Goal: Contribute content: Contribute content

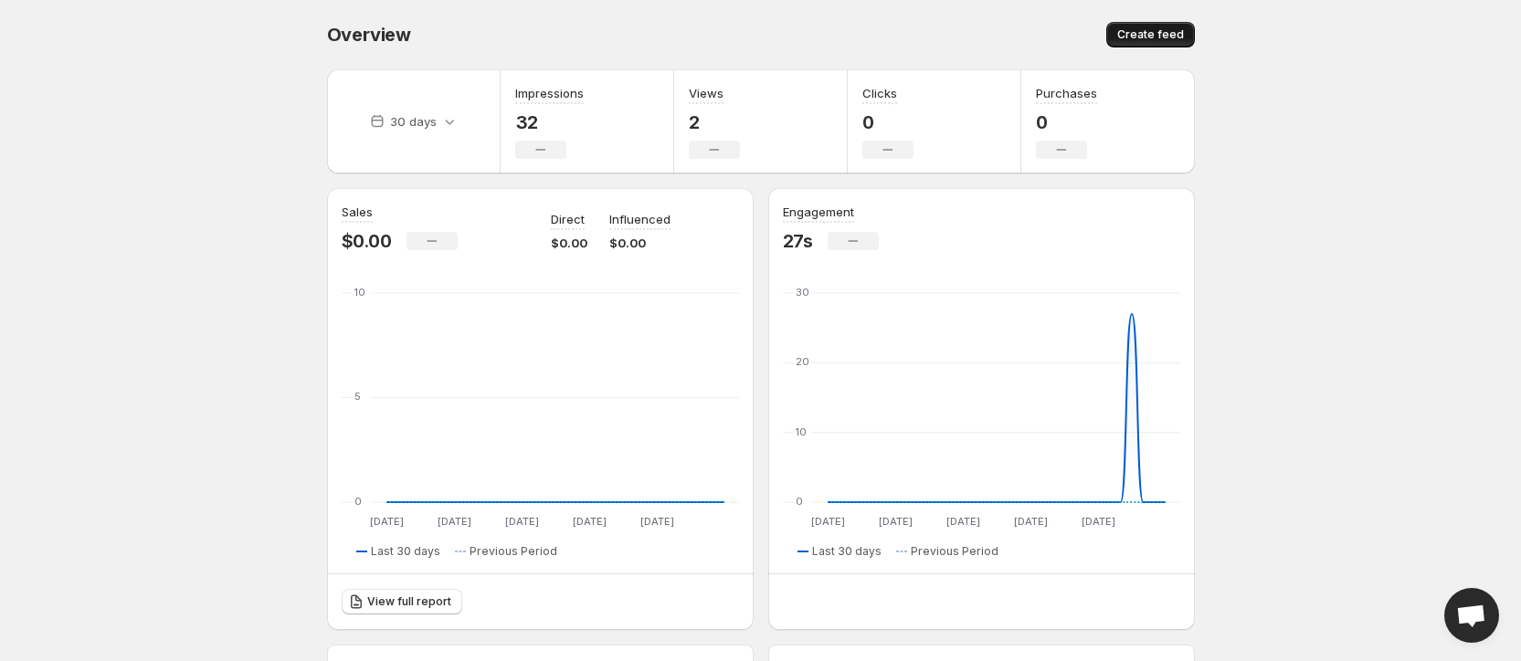
click at [1178, 30] on span "Create feed" at bounding box center [1150, 34] width 67 height 15
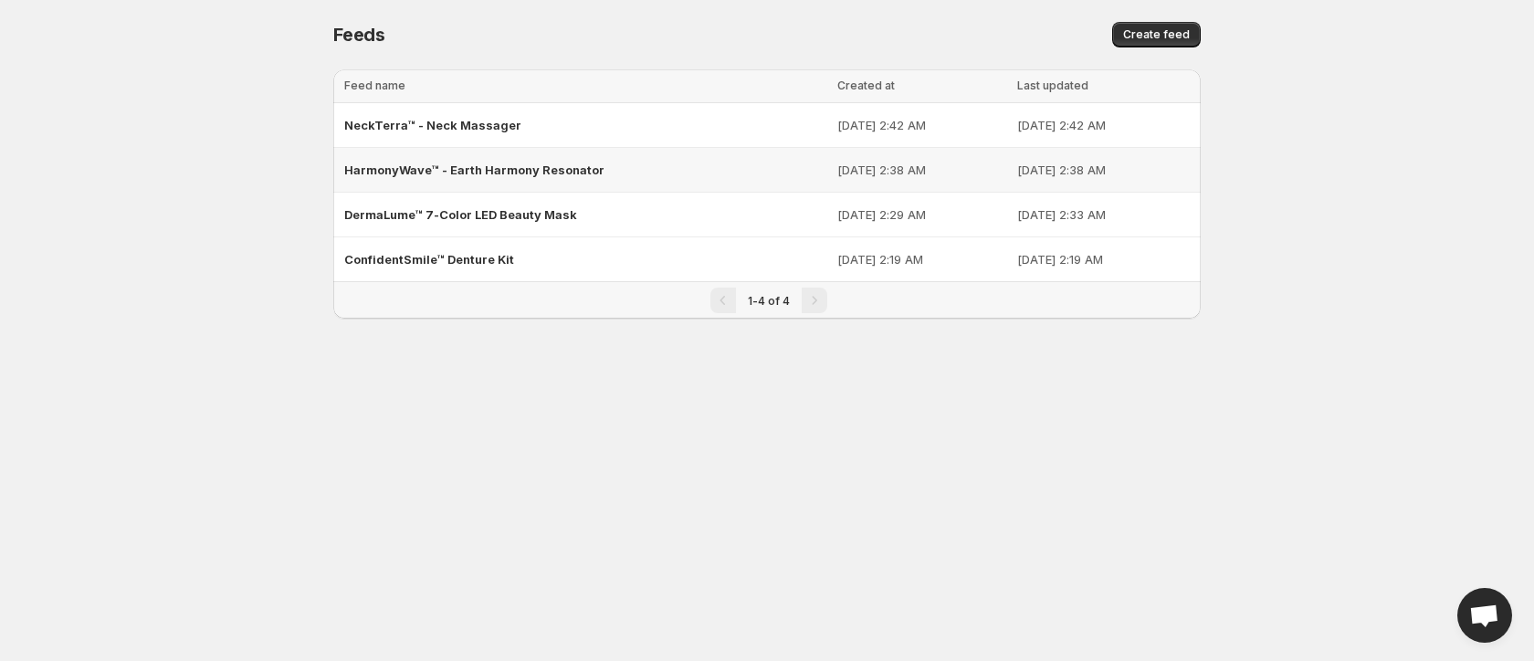
click at [568, 161] on div "HarmonyWave™ - Earth Harmony Resonator" at bounding box center [585, 169] width 482 height 33
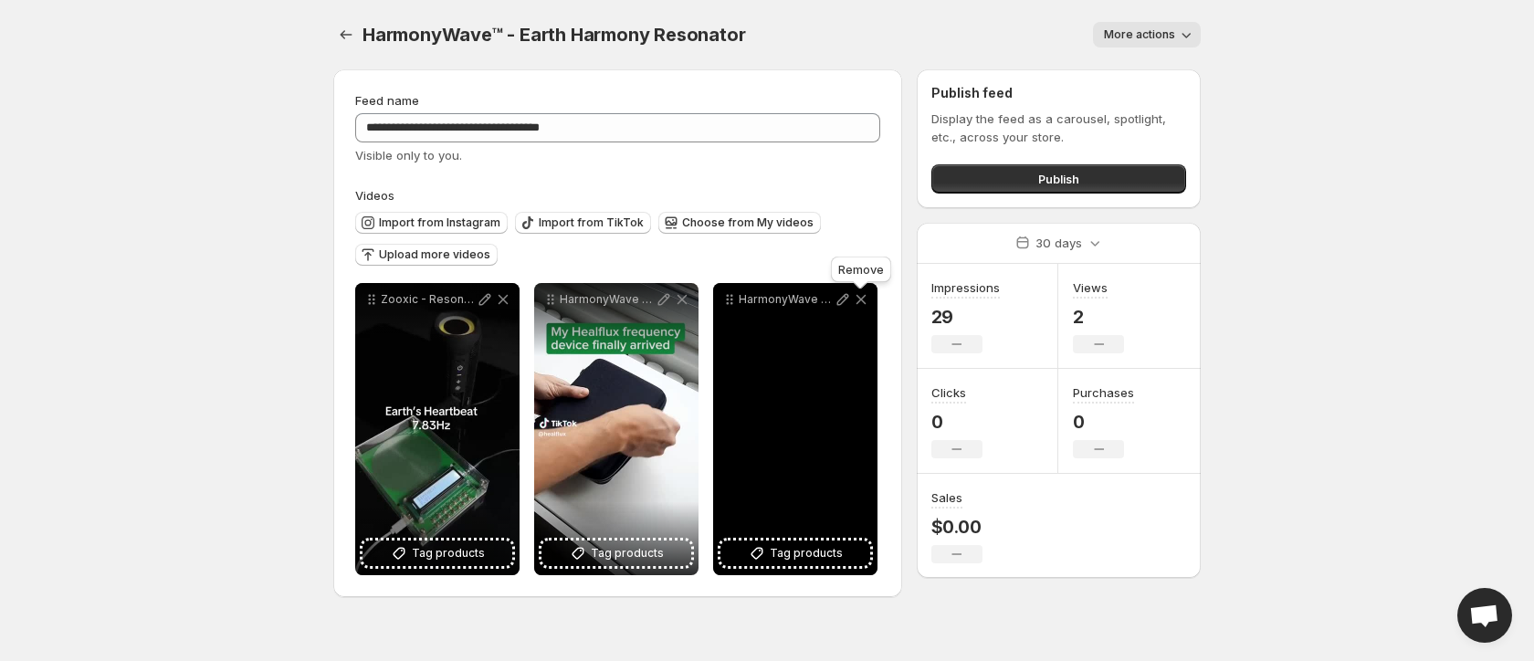
click at [861, 300] on icon at bounding box center [861, 299] width 18 height 18
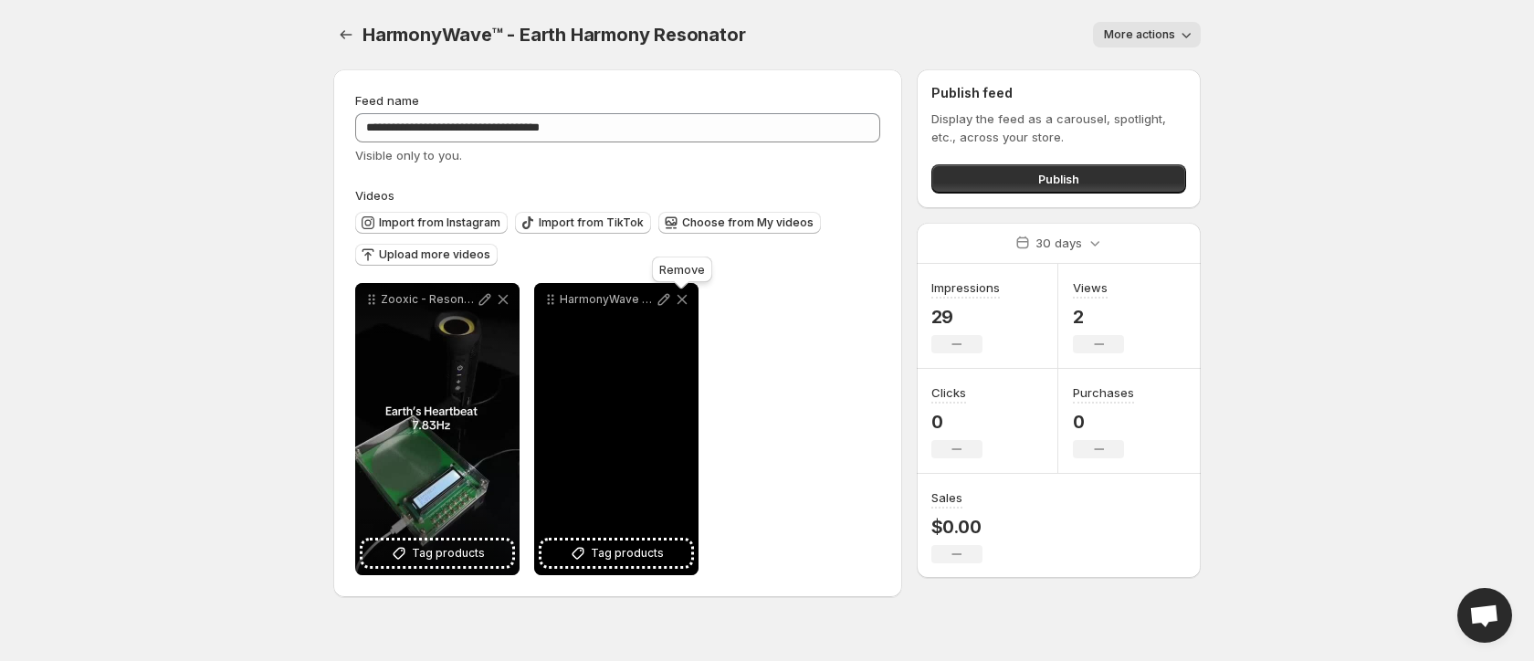
click at [679, 304] on icon at bounding box center [683, 300] width 10 height 10
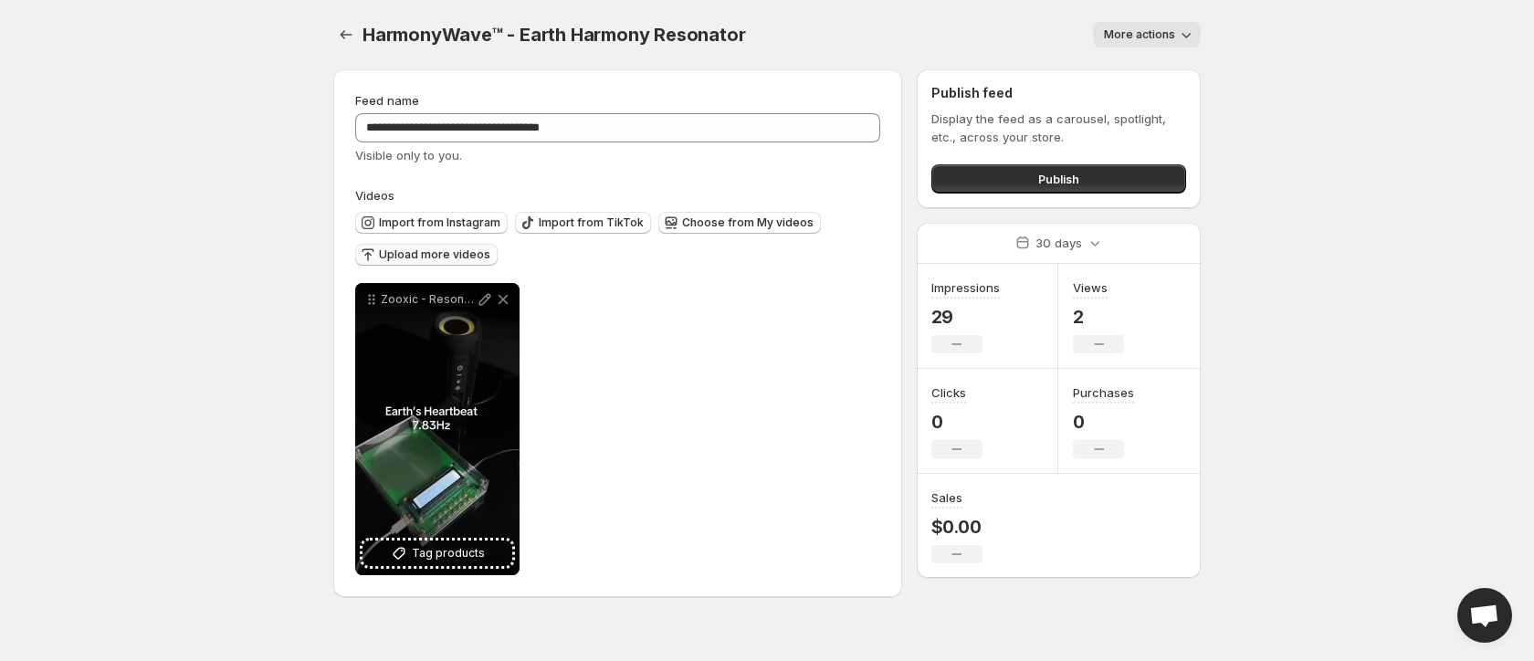
click at [430, 257] on span "Upload more videos" at bounding box center [434, 254] width 111 height 15
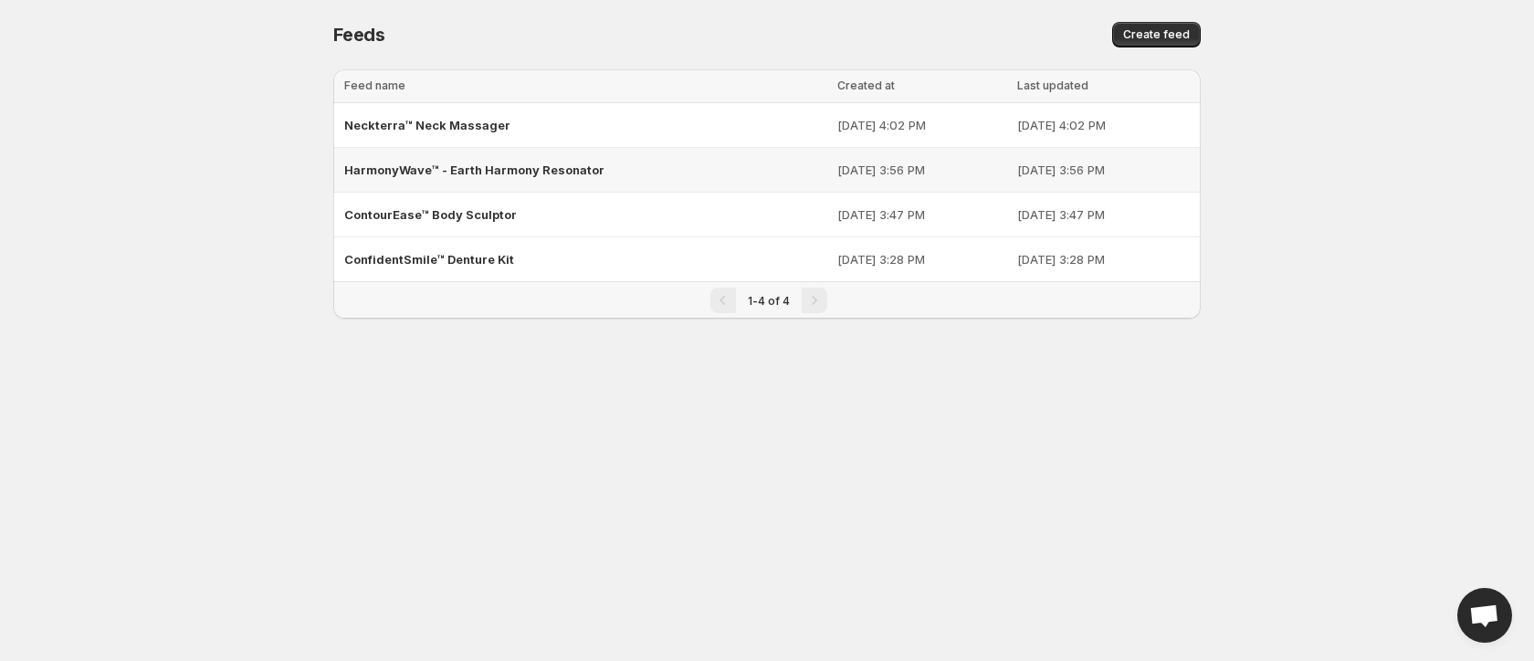
click at [565, 178] on div "HarmonyWave™ - Earth Harmony Resonator" at bounding box center [585, 169] width 482 height 33
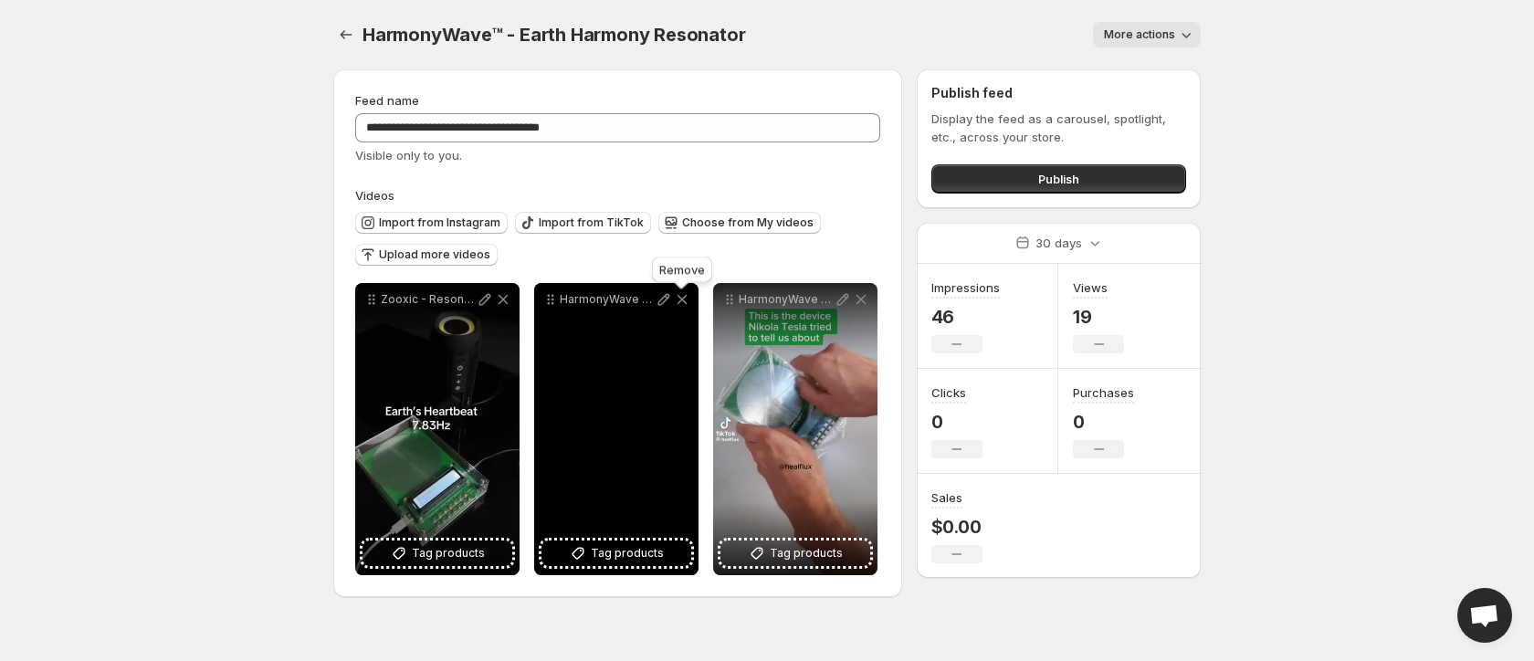
click at [673, 300] on icon at bounding box center [682, 299] width 18 height 18
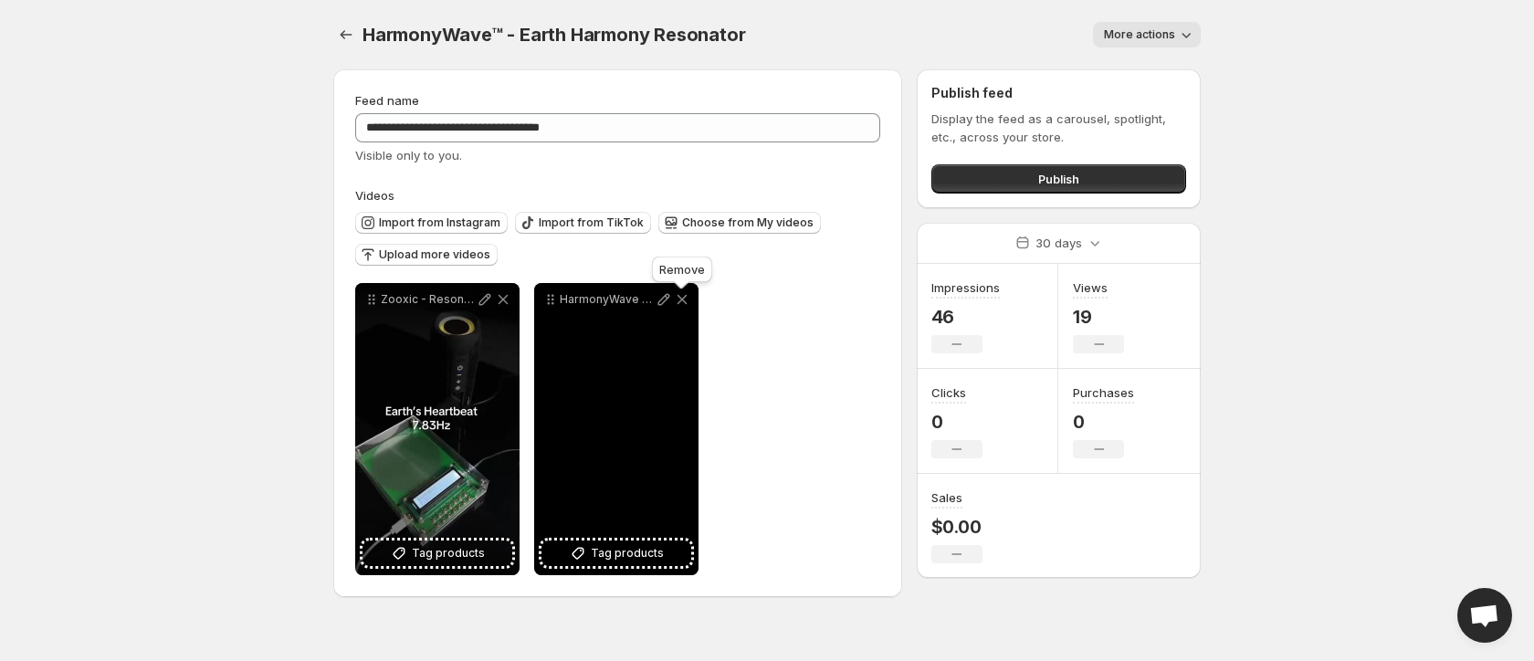
click at [673, 300] on icon at bounding box center [682, 299] width 18 height 18
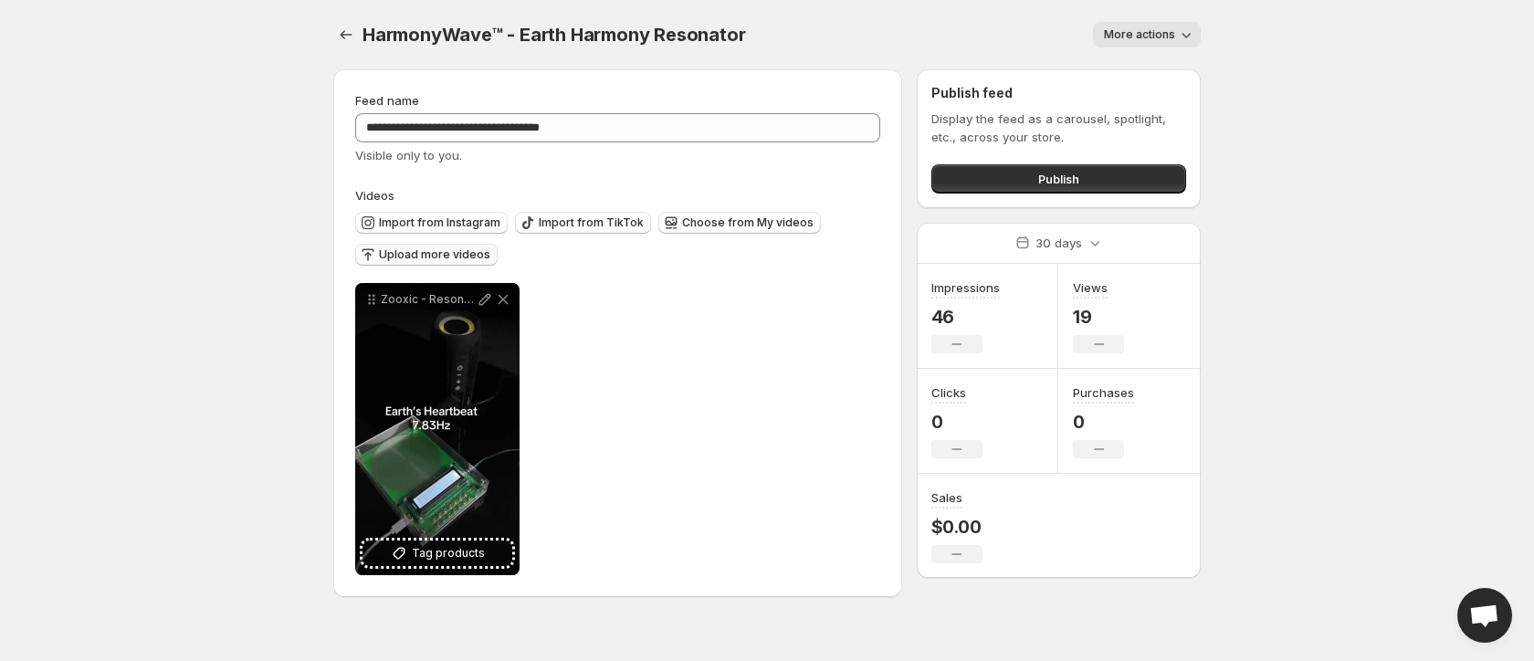
click at [438, 251] on span "Upload more videos" at bounding box center [434, 254] width 111 height 15
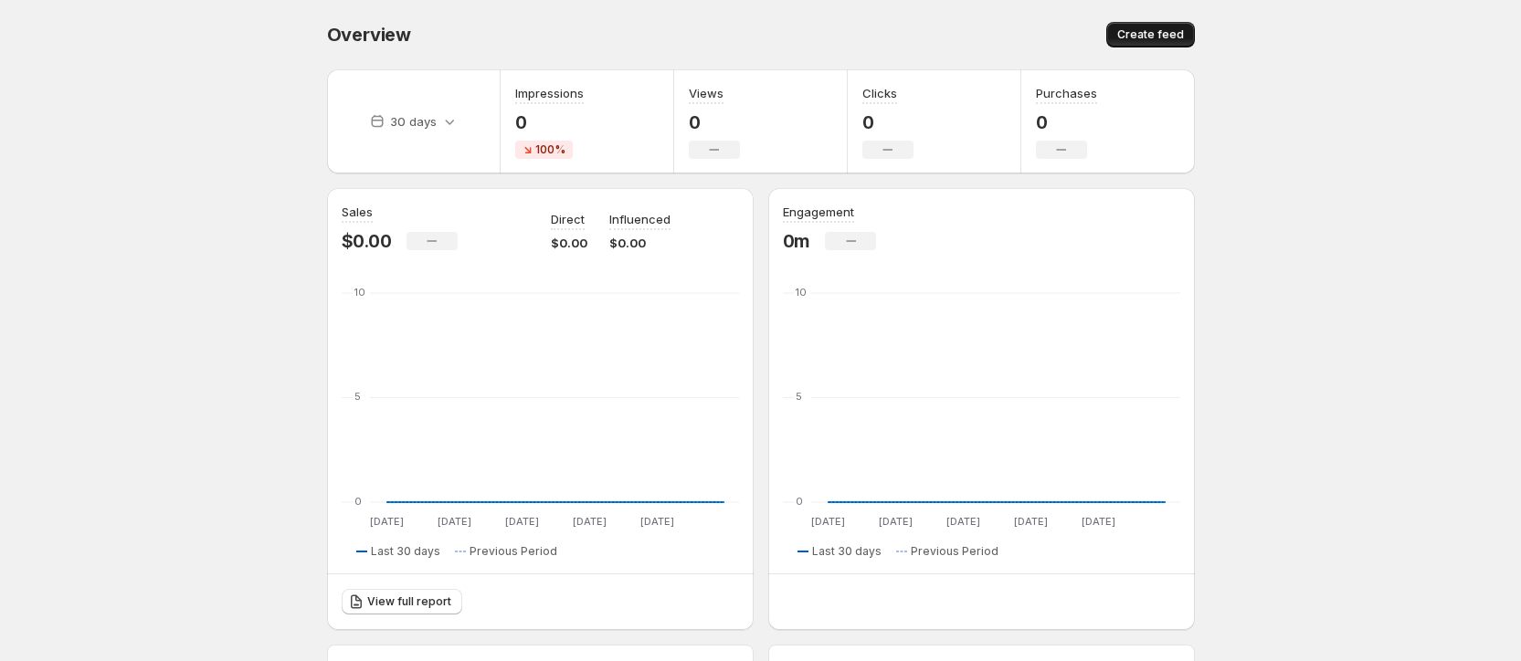
click at [1141, 32] on span "Create feed" at bounding box center [1150, 34] width 67 height 15
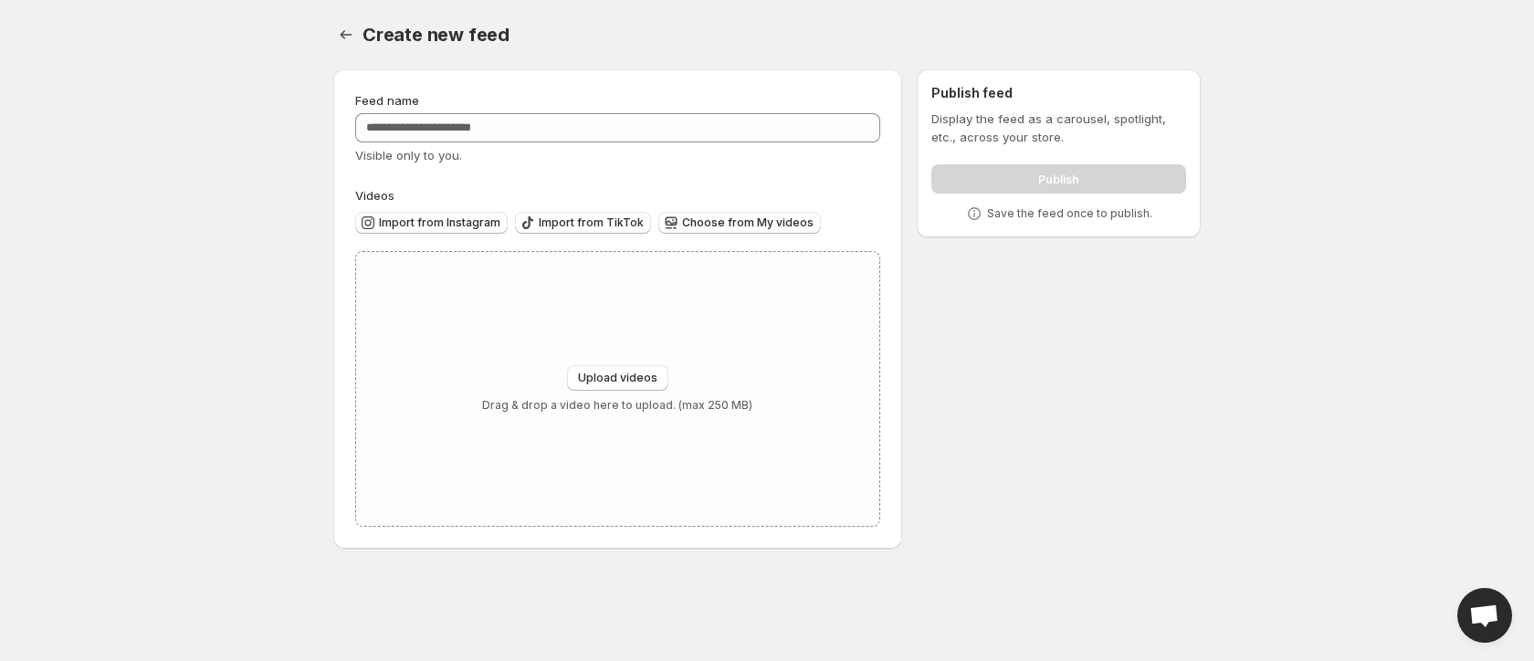
click at [568, 54] on div "Create new feed. This page is ready Create new feed" at bounding box center [767, 34] width 868 height 69
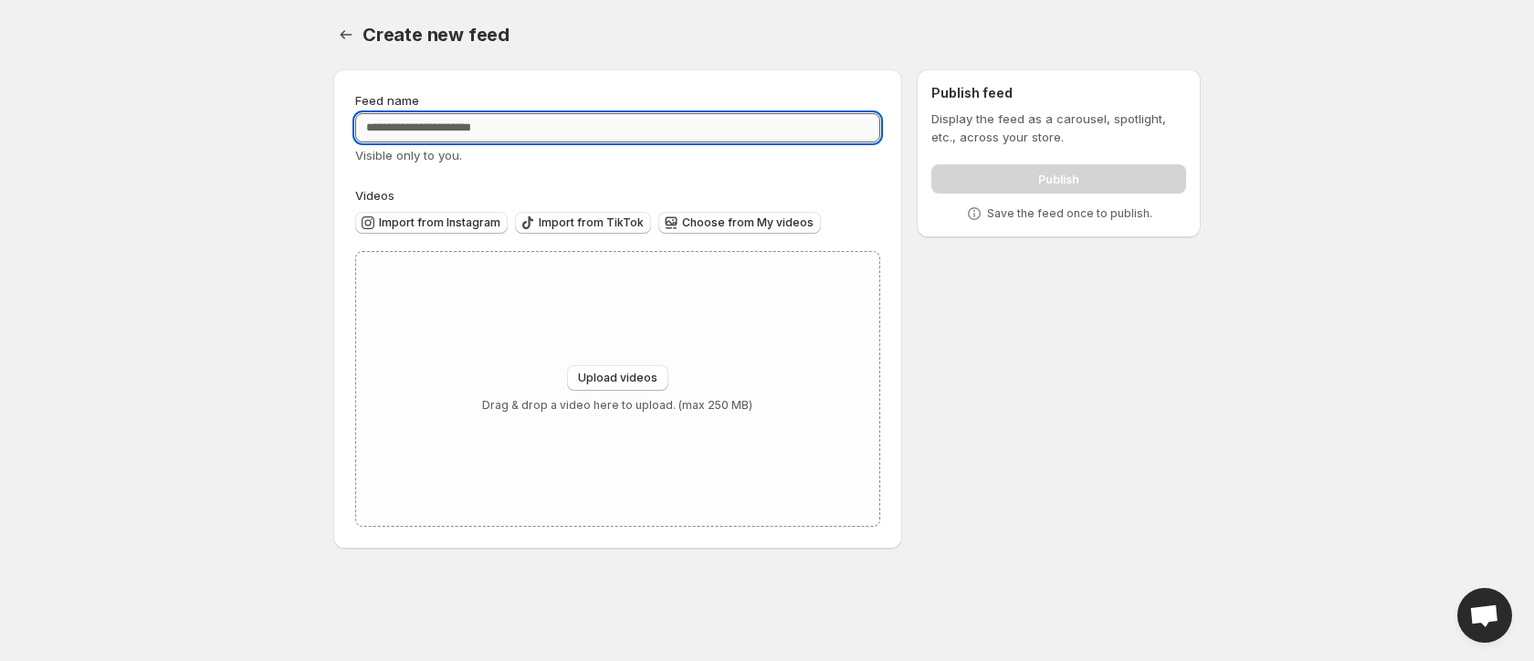
click at [554, 114] on input "Feed name" at bounding box center [617, 127] width 525 height 29
type input "*******"
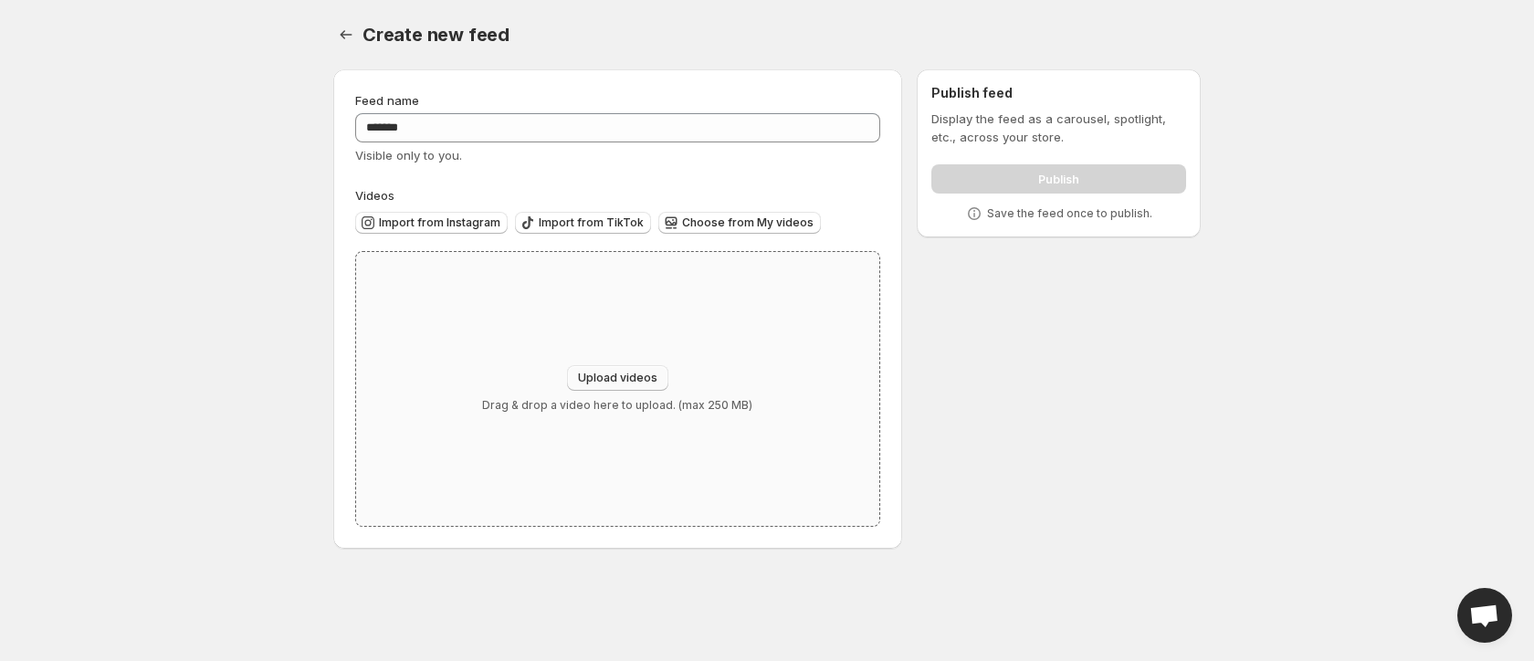
drag, startPoint x: 633, startPoint y: 384, endPoint x: 625, endPoint y: 389, distance: 9.9
click at [625, 389] on button "Upload videos" at bounding box center [617, 378] width 101 height 26
type input "**********"
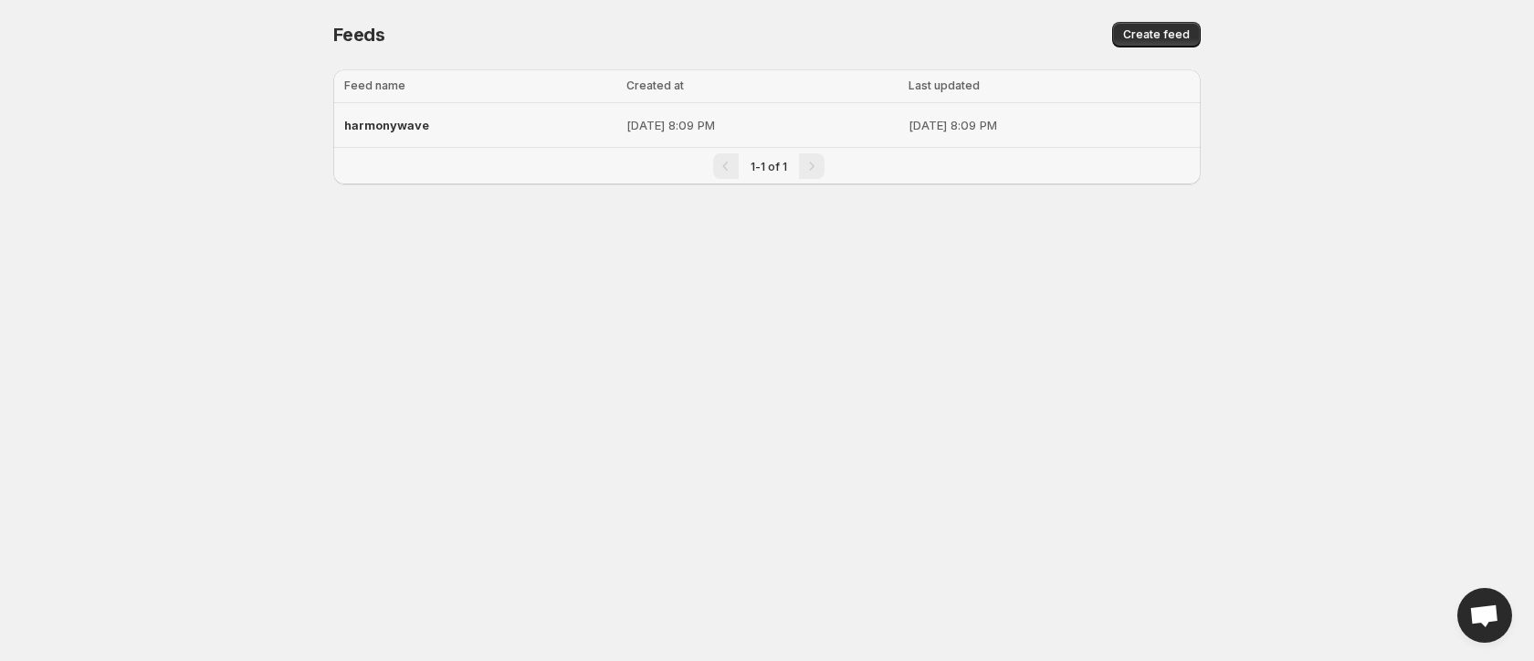
click at [527, 120] on div "harmonywave" at bounding box center [479, 125] width 271 height 33
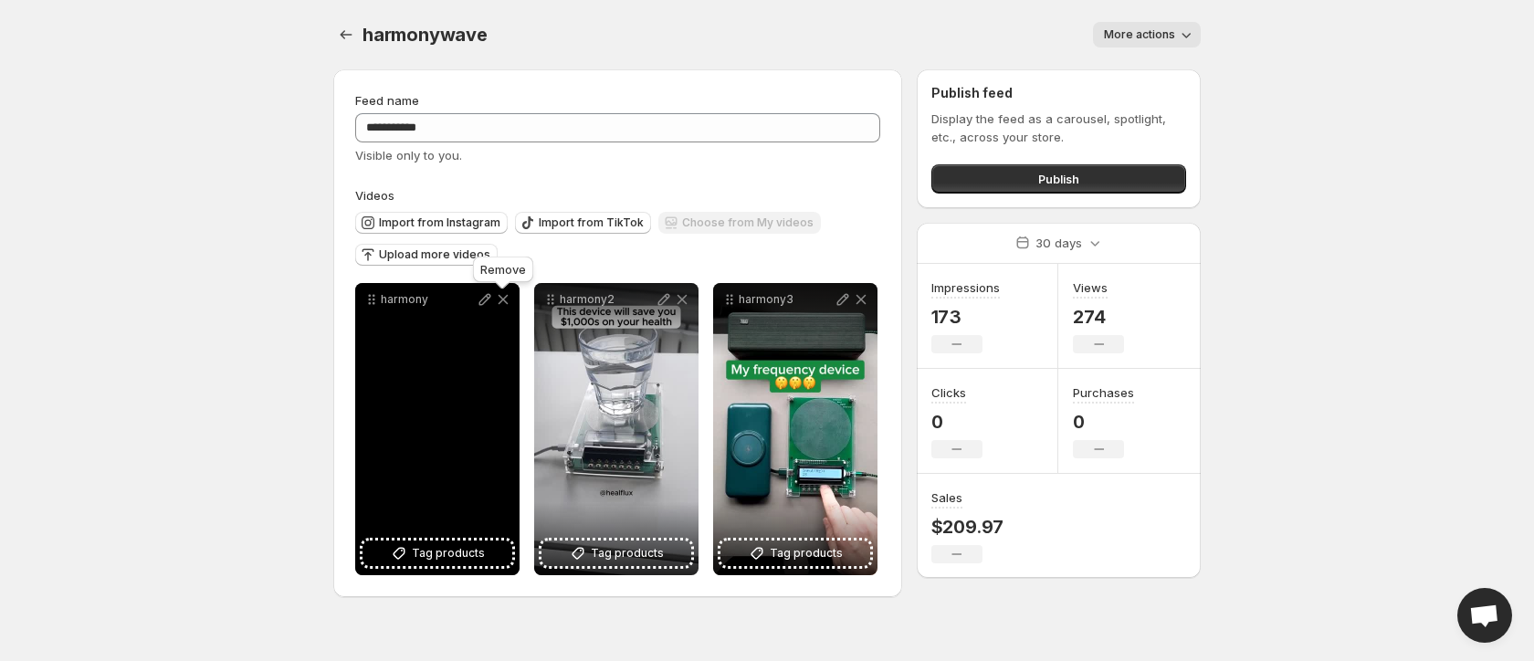
click at [508, 301] on icon at bounding box center [503, 299] width 18 height 18
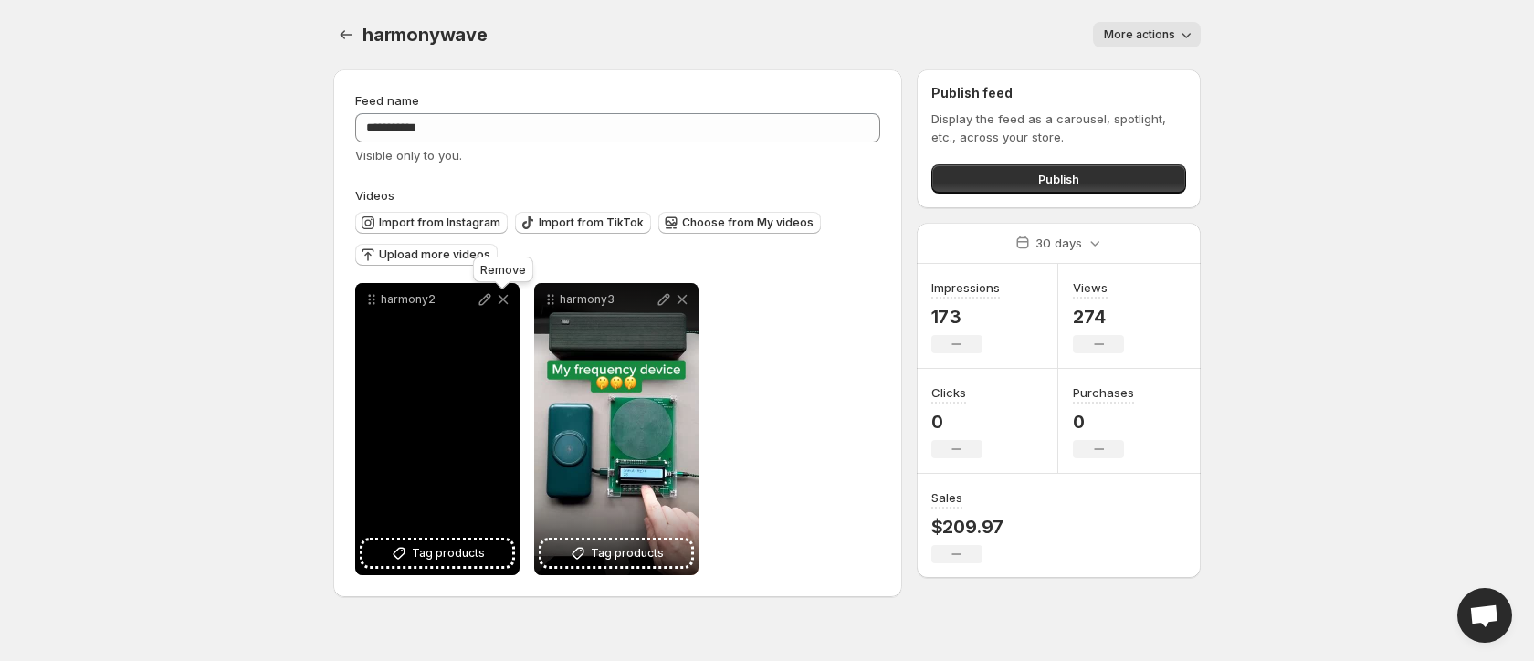
click at [508, 301] on icon at bounding box center [503, 299] width 18 height 18
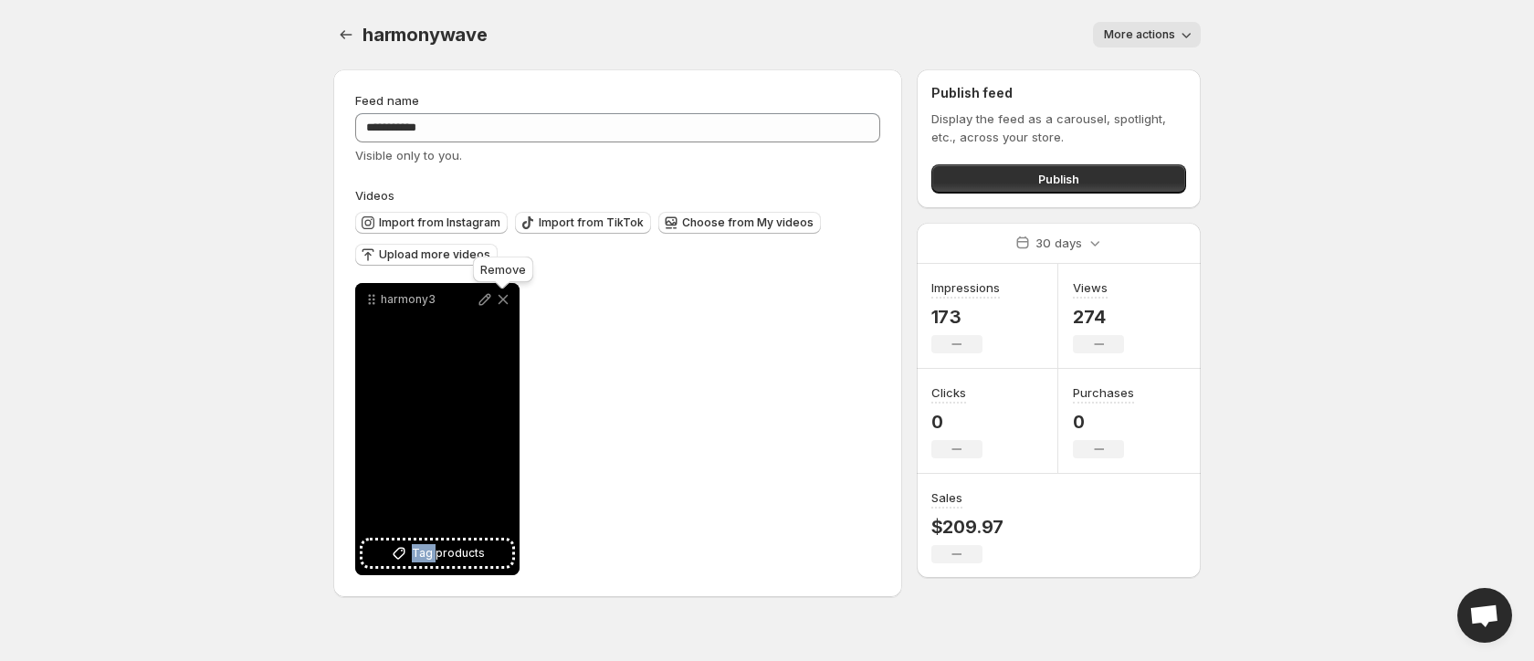
click at [508, 301] on icon at bounding box center [503, 299] width 18 height 18
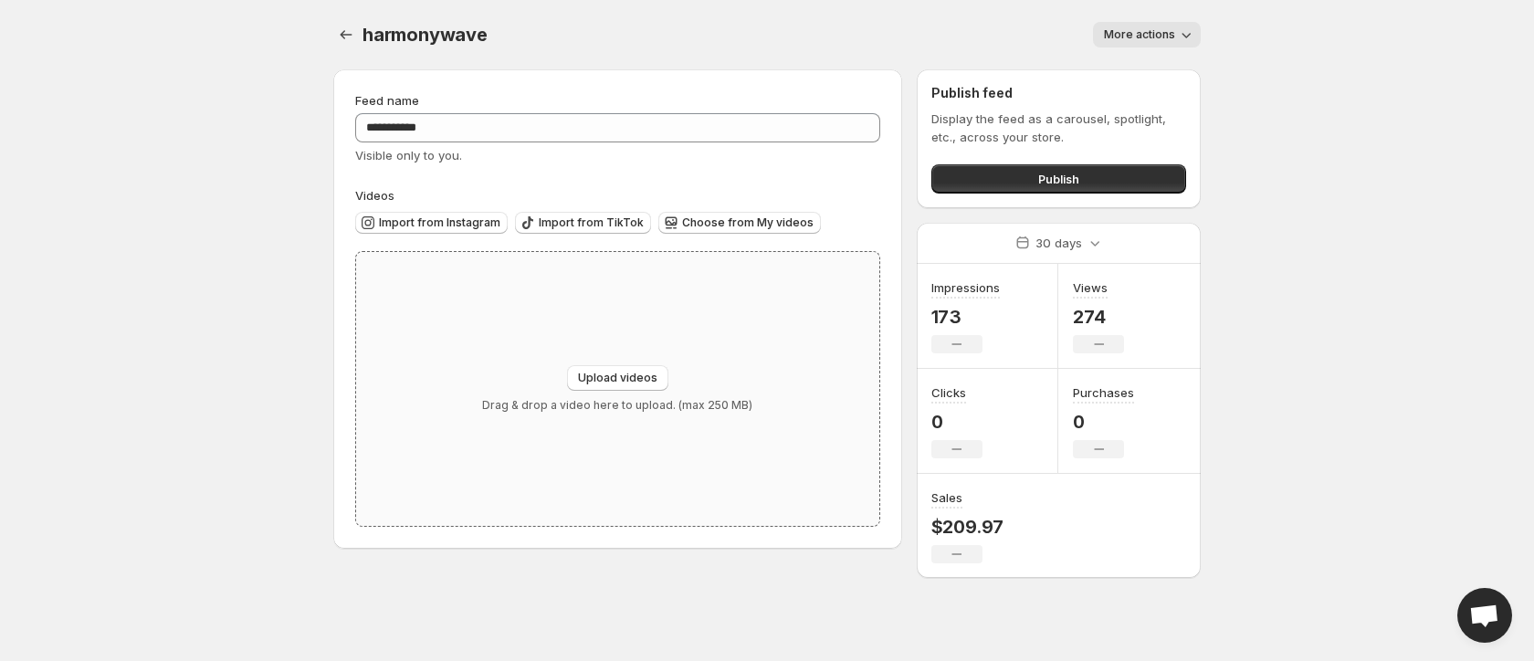
click at [658, 362] on div "Upload videos Drag & drop a video here to upload. (max 250 MB)" at bounding box center [617, 389] width 523 height 274
type input "**********"
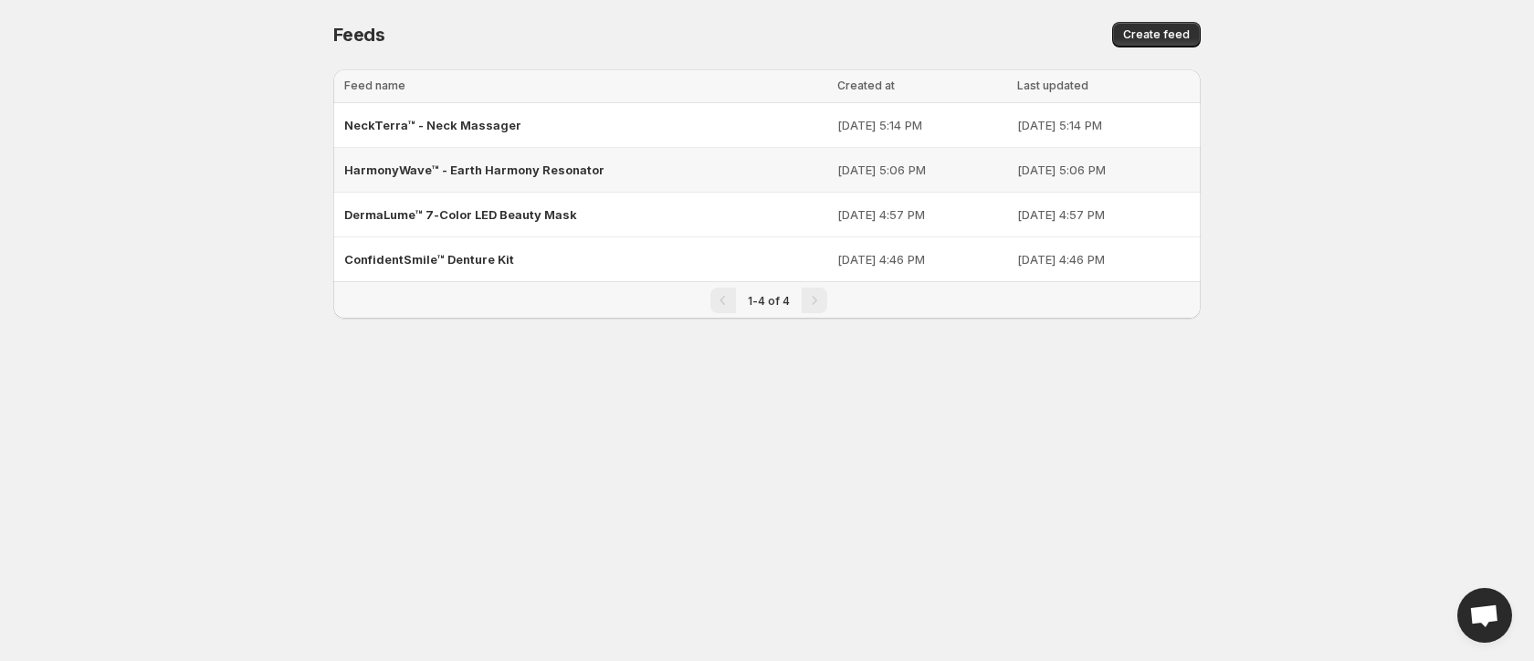
click at [512, 172] on span "HarmonyWave™ - Earth Harmony Resonator" at bounding box center [474, 170] width 260 height 15
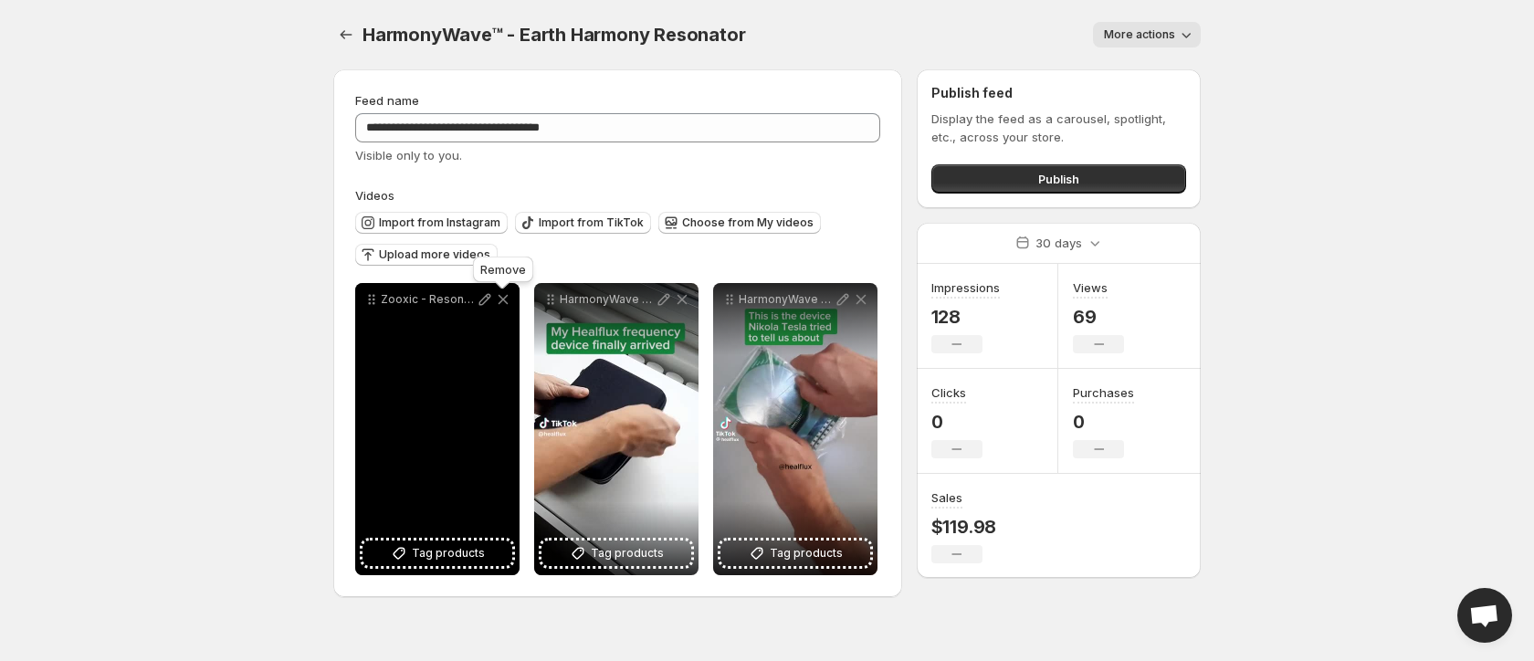
click at [507, 300] on icon at bounding box center [503, 299] width 18 height 18
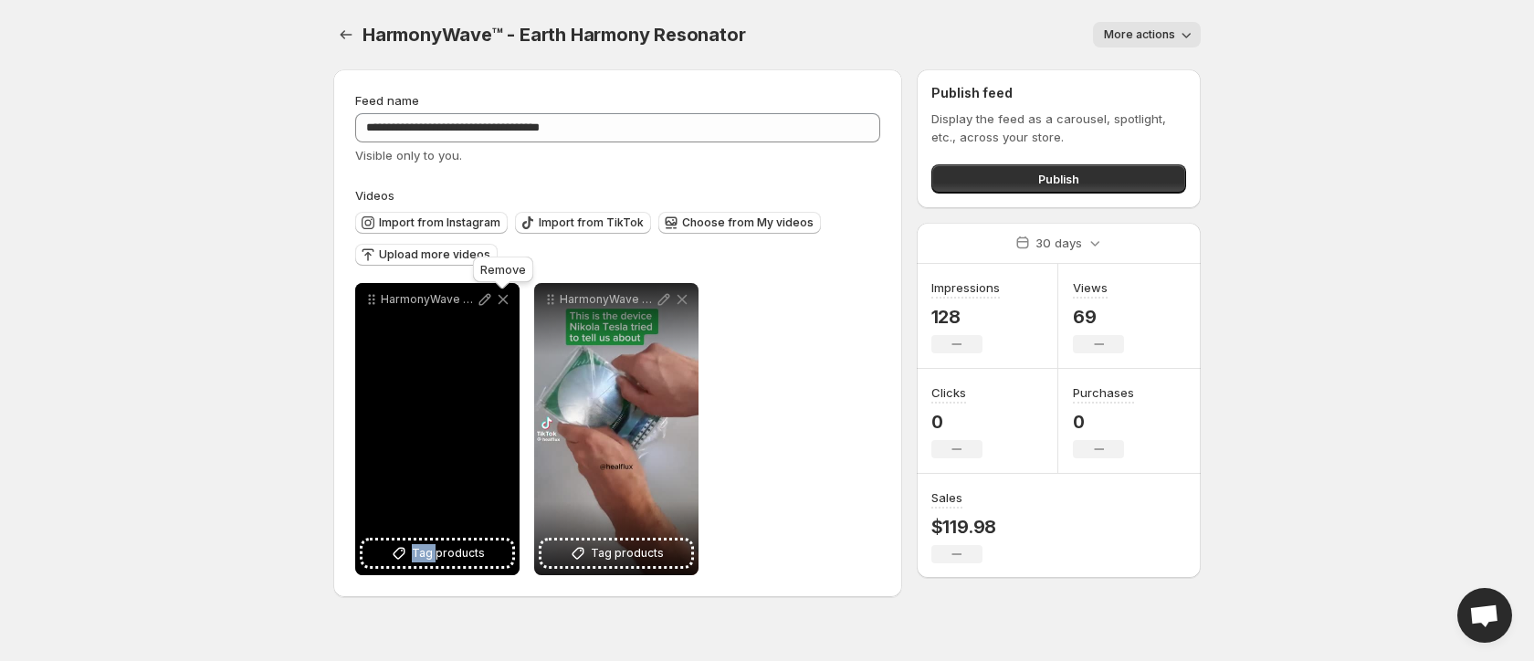
click at [507, 300] on icon at bounding box center [503, 299] width 18 height 18
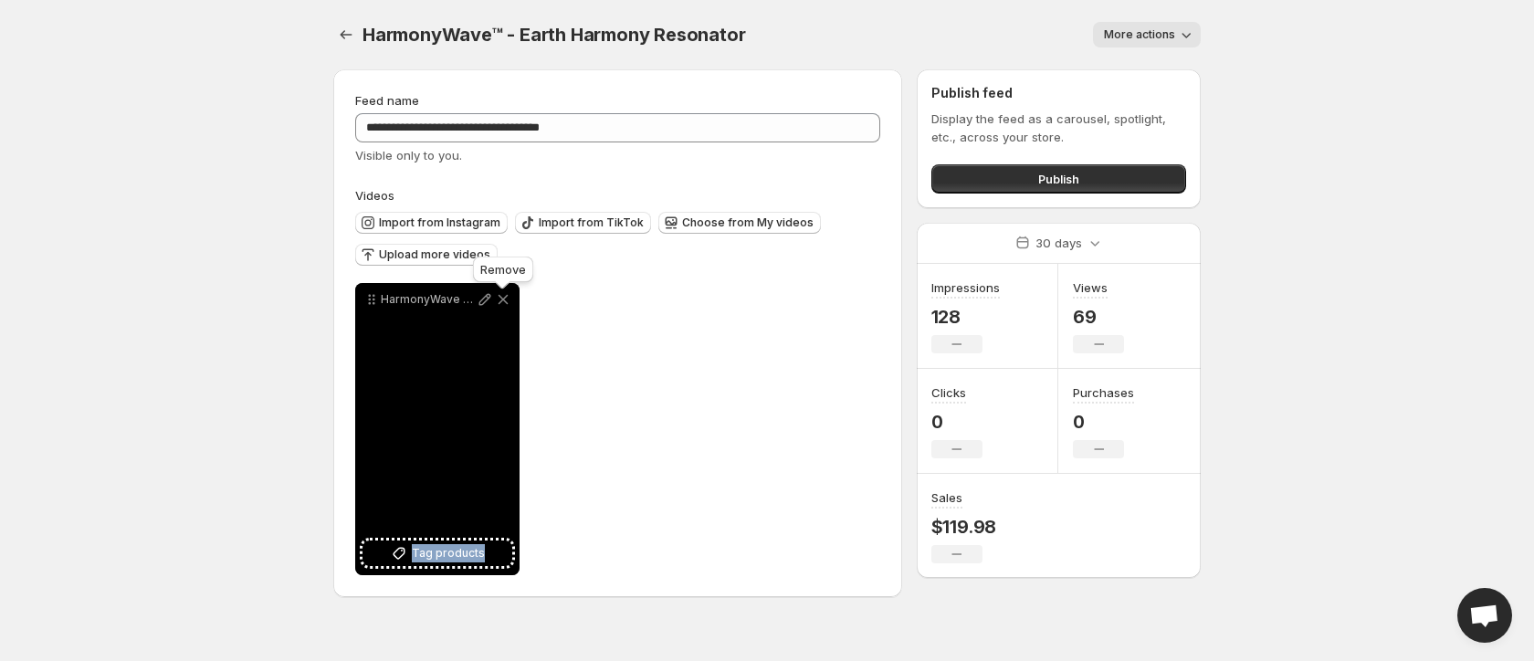
click at [507, 300] on icon at bounding box center [503, 299] width 18 height 18
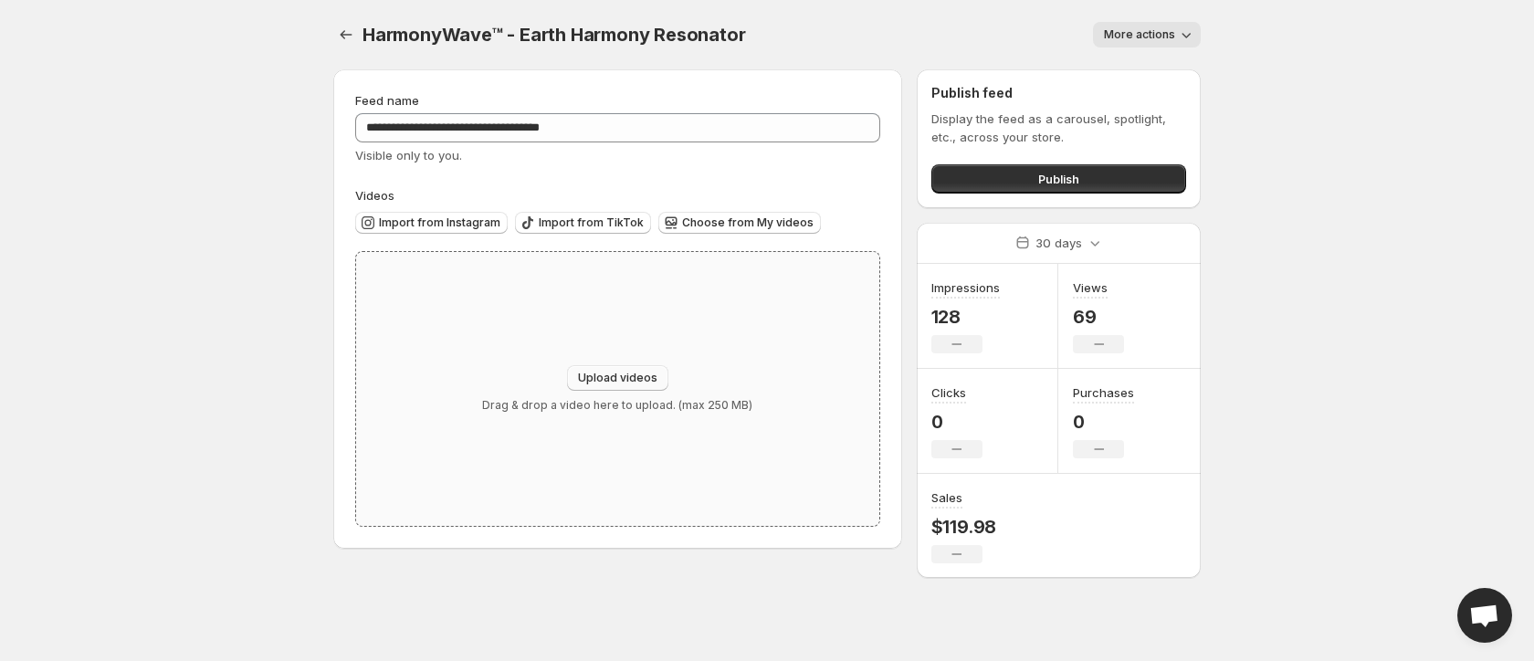
click at [628, 373] on span "Upload videos" at bounding box center [617, 378] width 79 height 15
type input "**********"
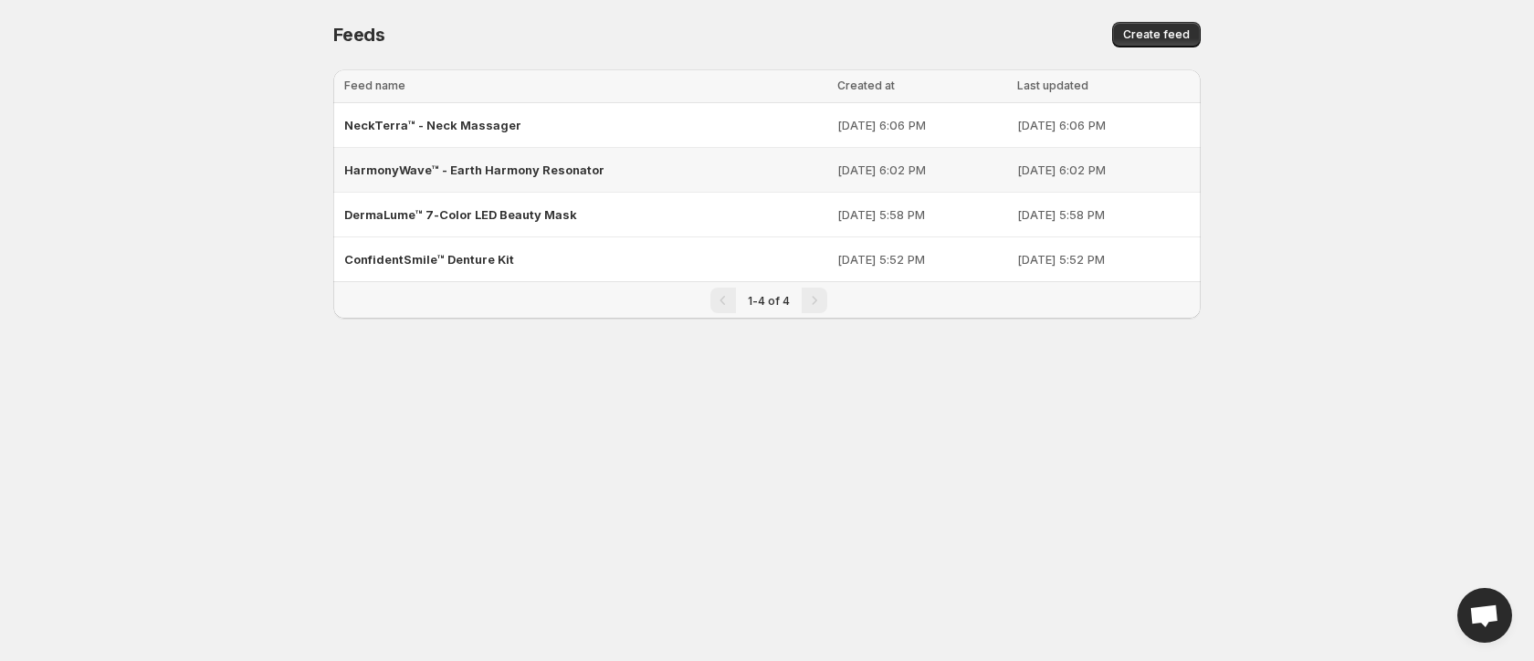
click at [494, 178] on div "HarmonyWave™ - Earth Harmony Resonator" at bounding box center [585, 169] width 482 height 33
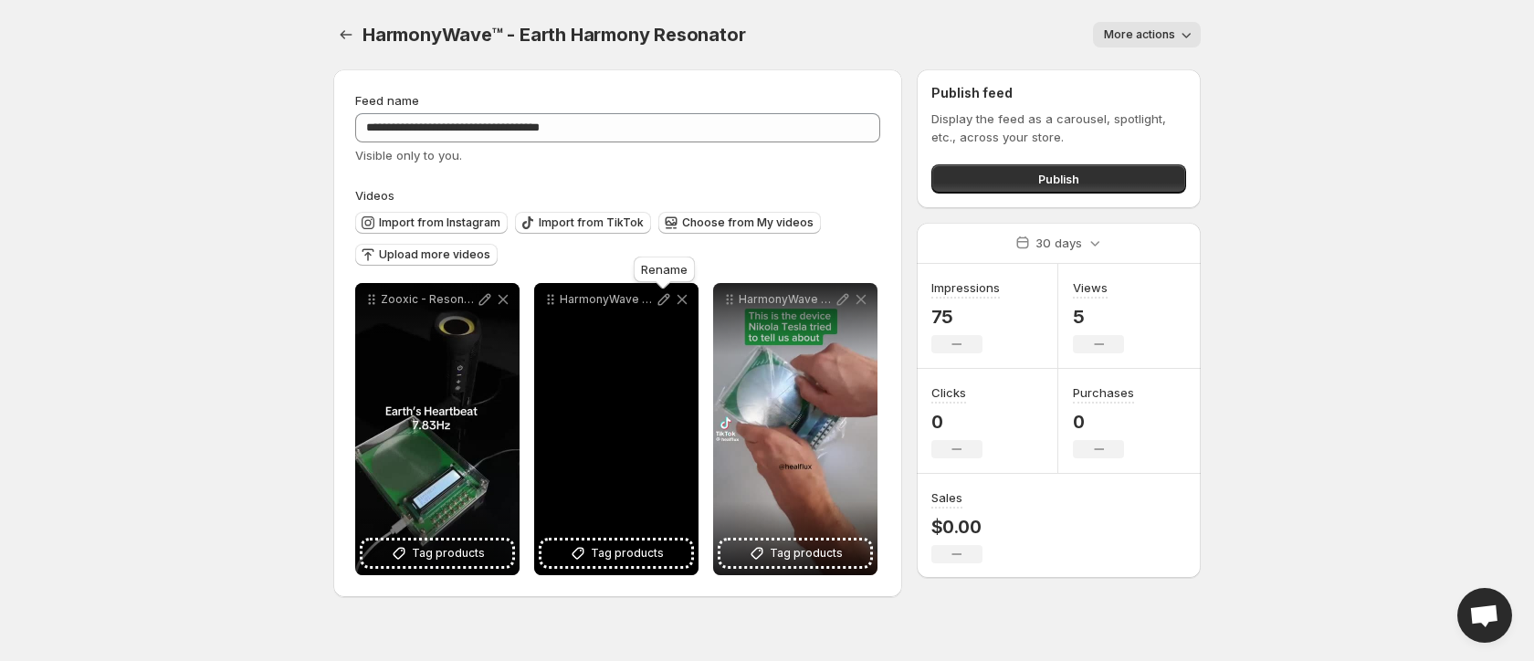
drag, startPoint x: 655, startPoint y: 292, endPoint x: 669, endPoint y: 296, distance: 15.1
click at [669, 296] on body "**********" at bounding box center [767, 330] width 1534 height 661
click at [685, 296] on icon at bounding box center [682, 299] width 18 height 18
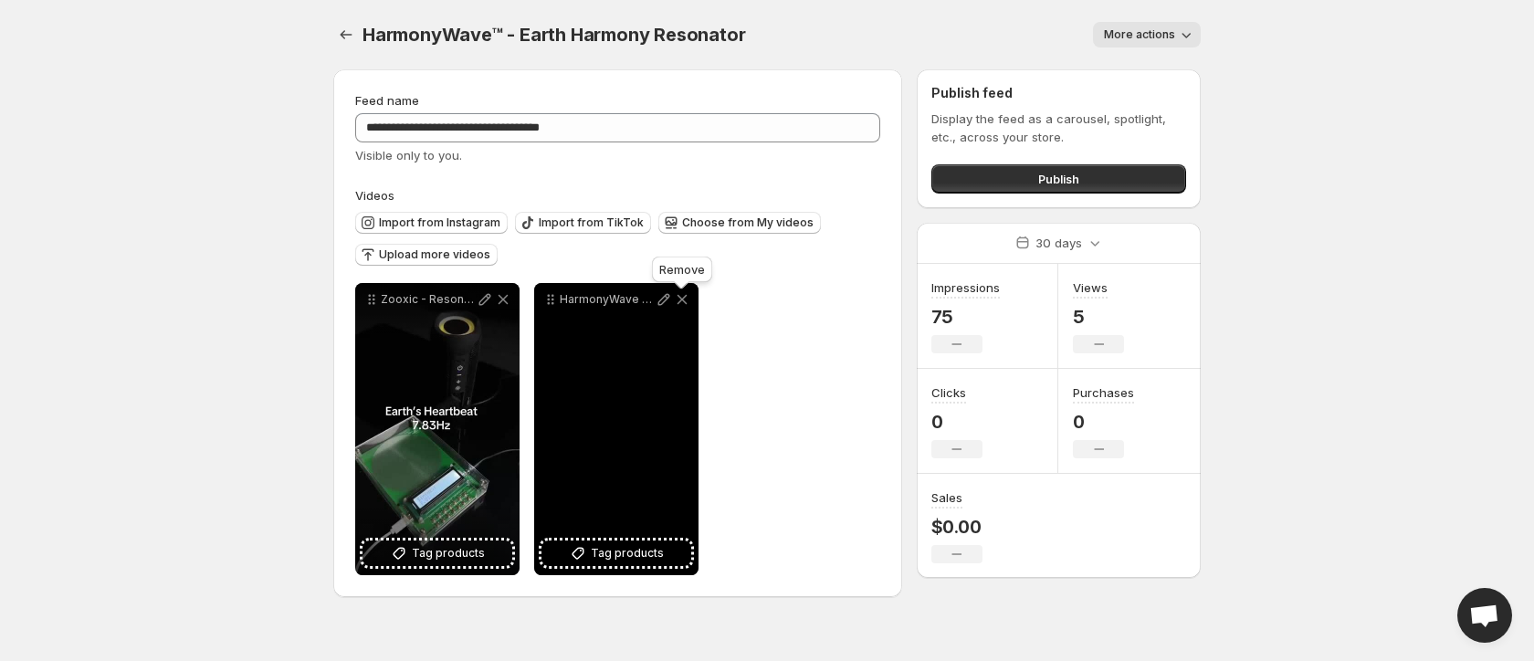
click at [682, 300] on icon at bounding box center [682, 299] width 18 height 18
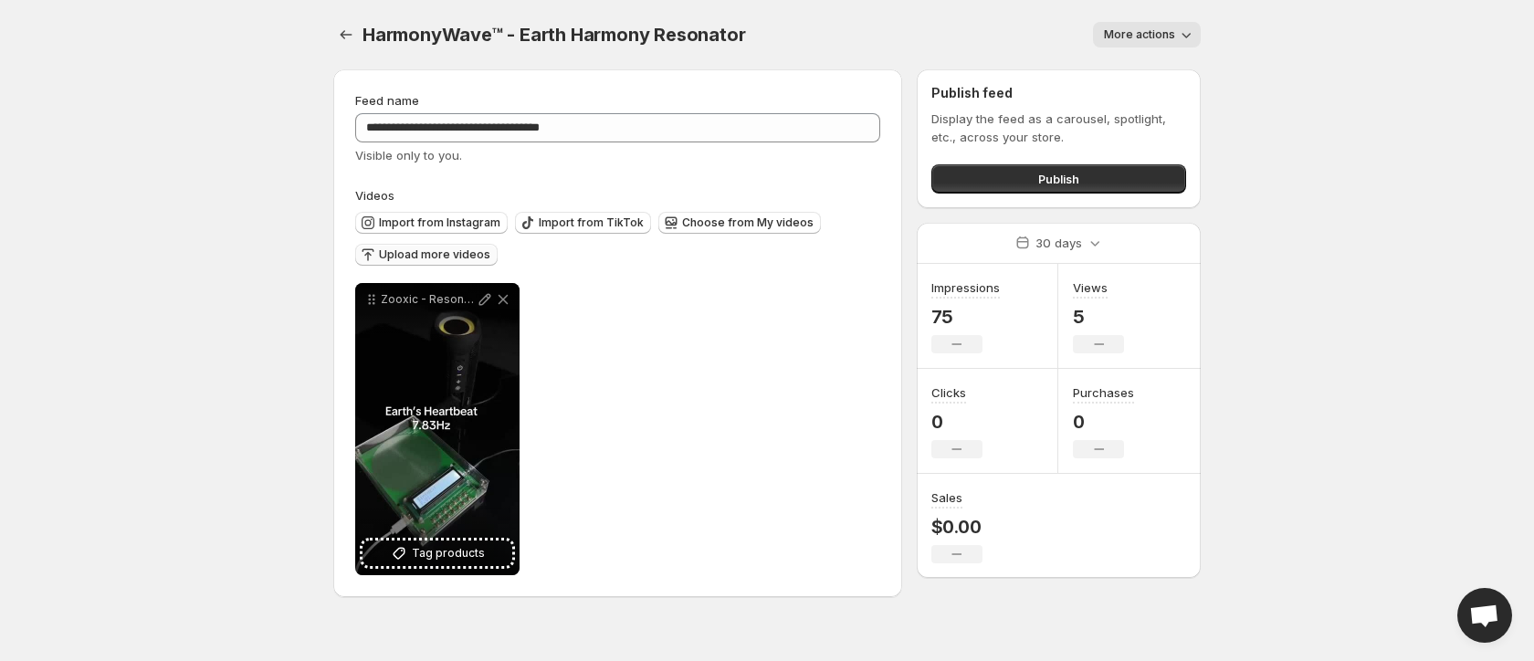
click at [433, 248] on span "Upload more videos" at bounding box center [434, 254] width 111 height 15
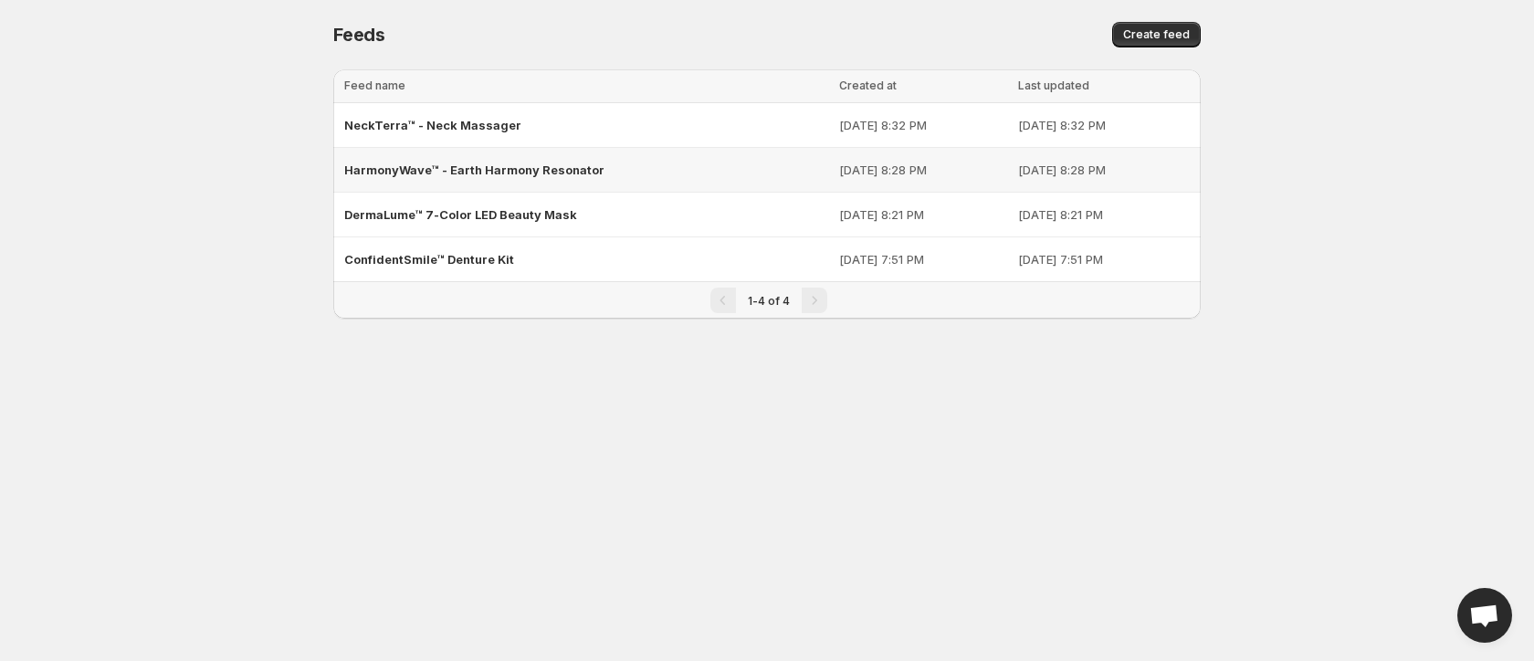
click at [552, 165] on span "HarmonyWave™ - Earth Harmony Resonator" at bounding box center [474, 170] width 260 height 15
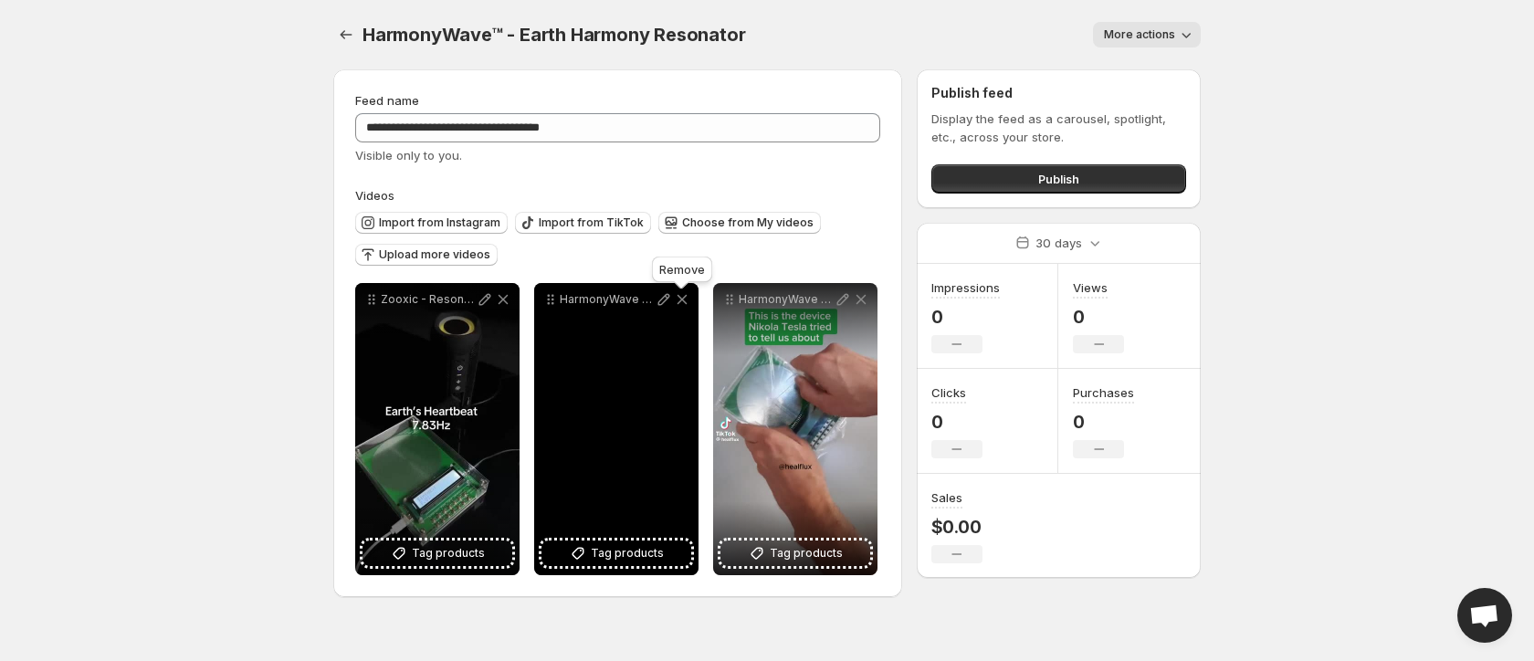
click at [680, 295] on icon at bounding box center [682, 299] width 18 height 18
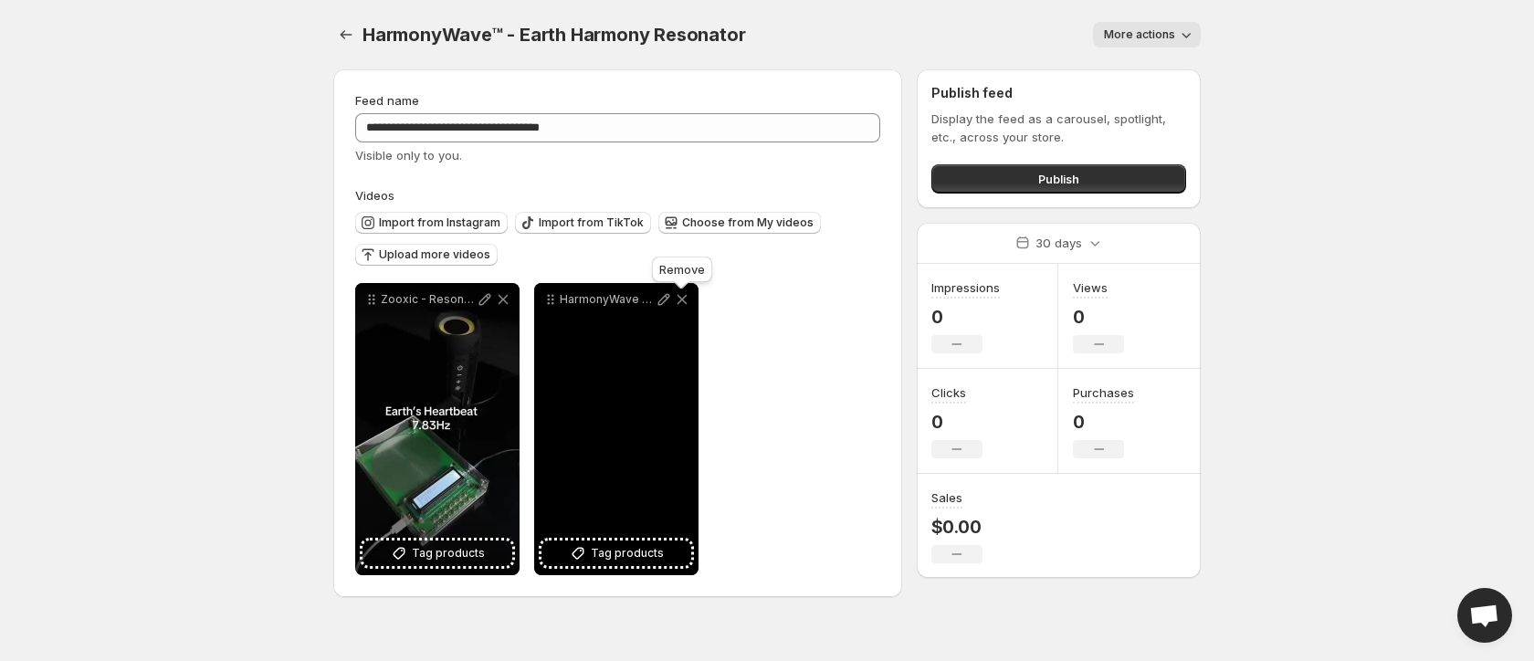
click at [680, 295] on icon at bounding box center [682, 299] width 18 height 18
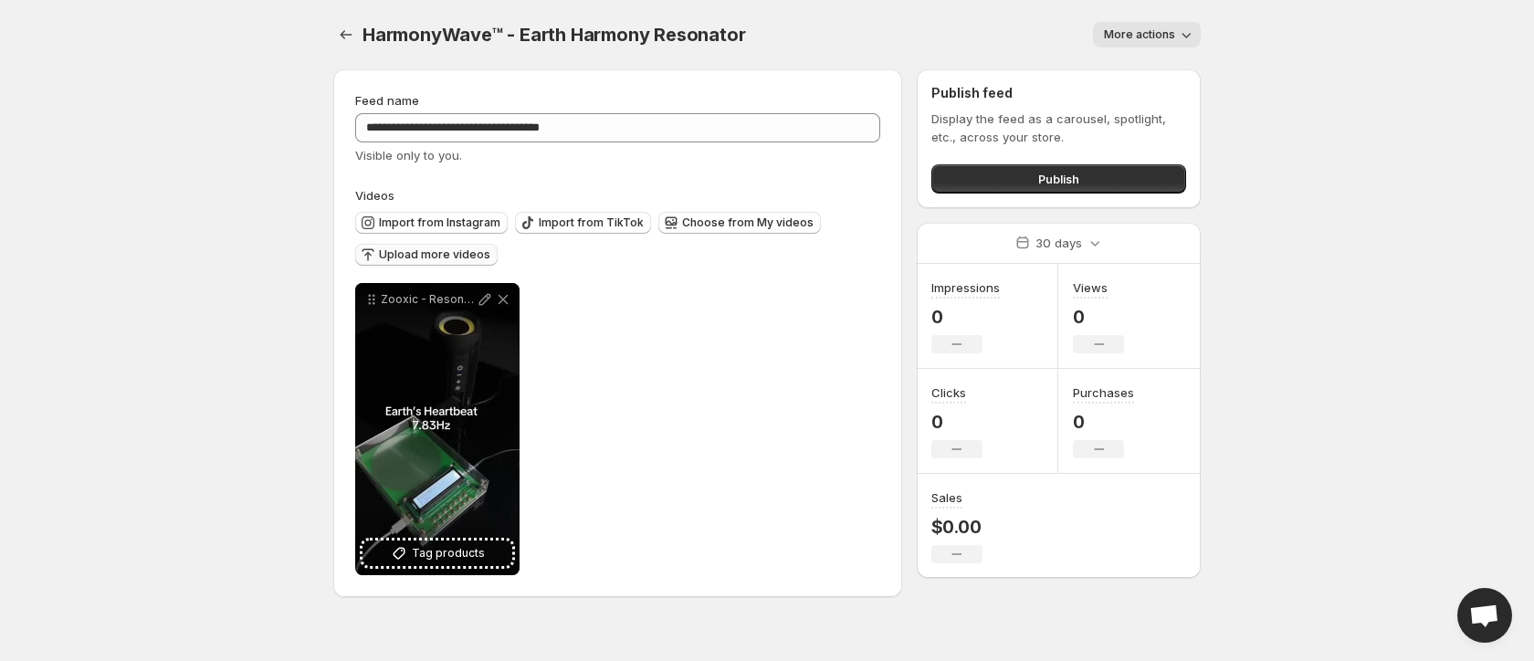
click at [452, 251] on span "Upload more videos" at bounding box center [434, 254] width 111 height 15
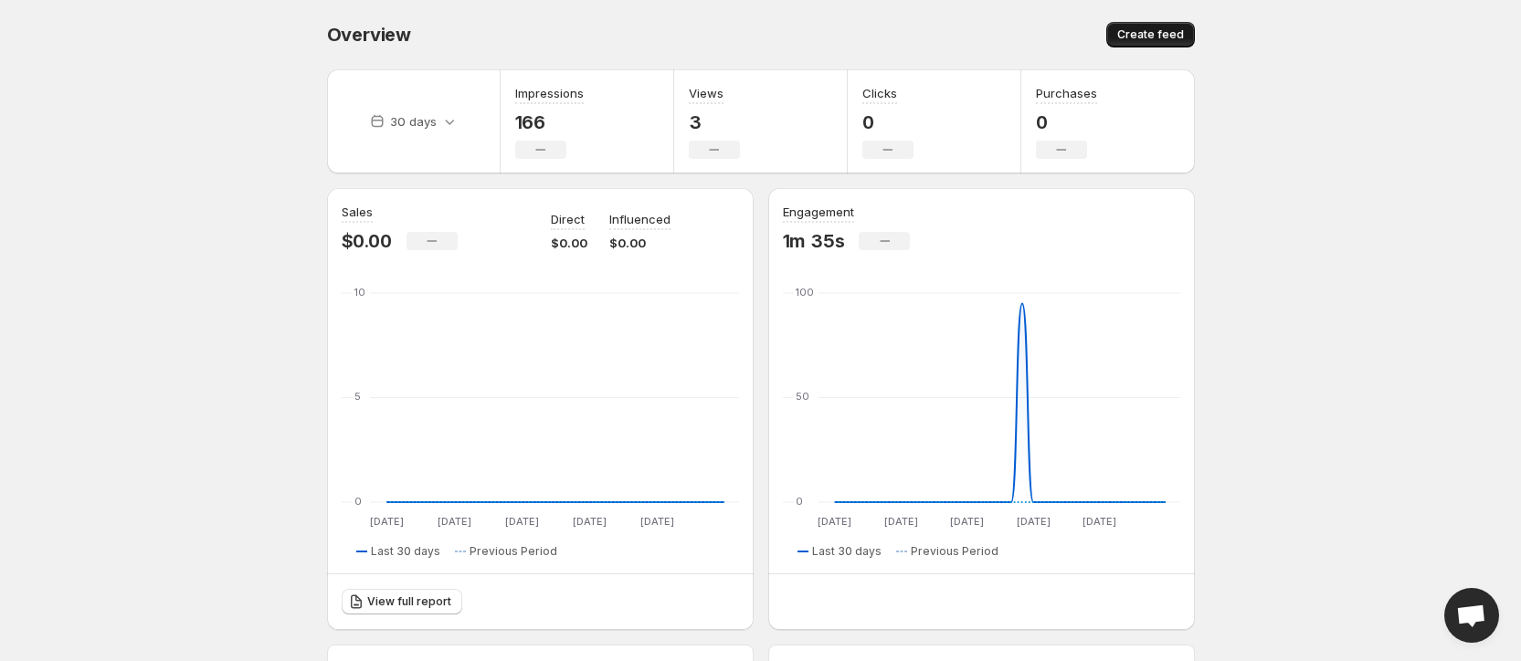
click at [1148, 36] on span "Create feed" at bounding box center [1150, 34] width 67 height 15
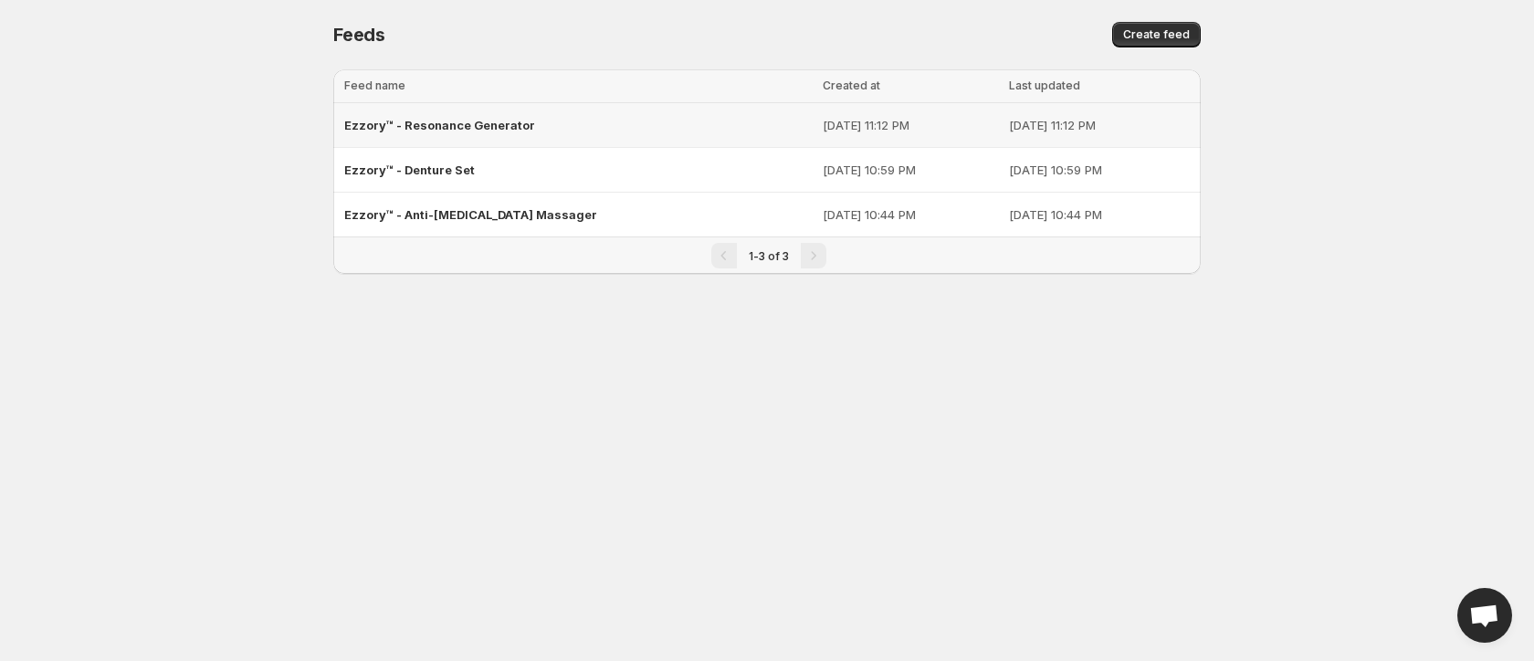
click at [523, 121] on span "Ezzory™ - Resonance Generator" at bounding box center [439, 125] width 191 height 15
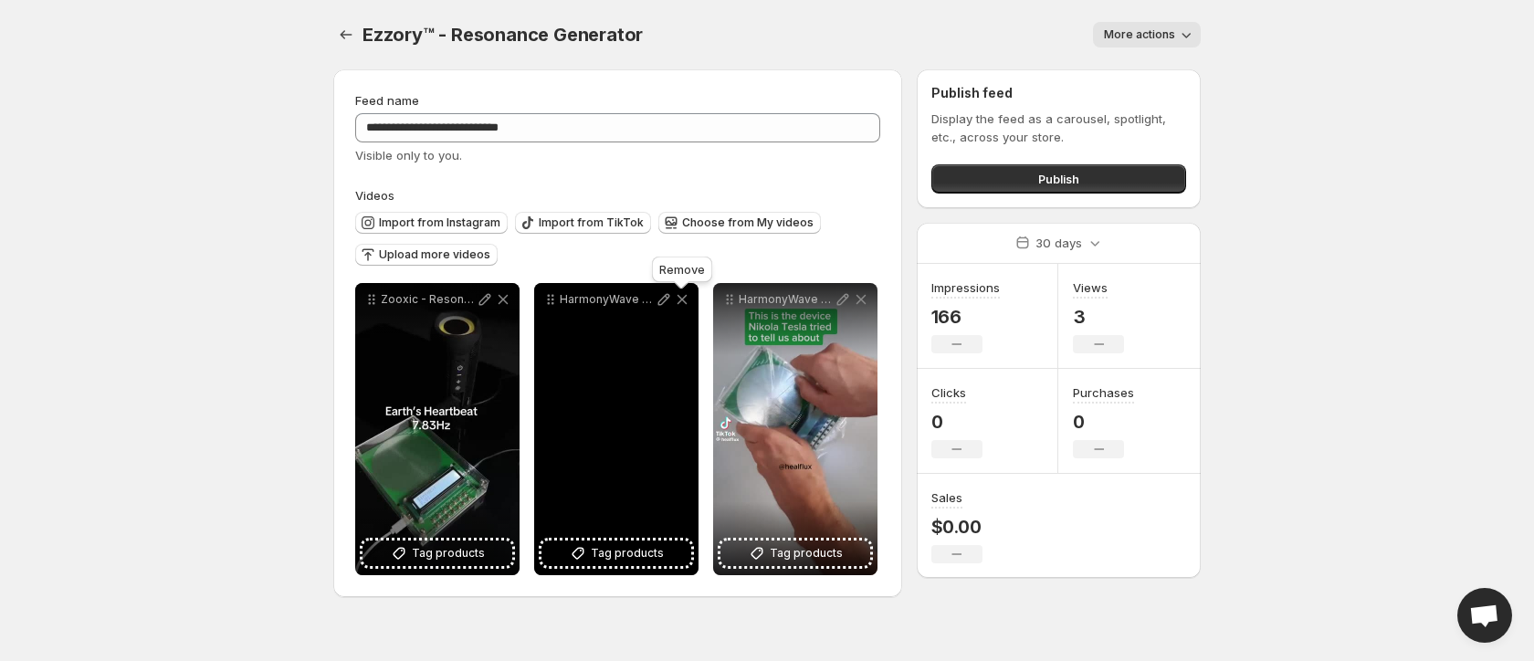
click at [685, 299] on icon at bounding box center [683, 300] width 10 height 10
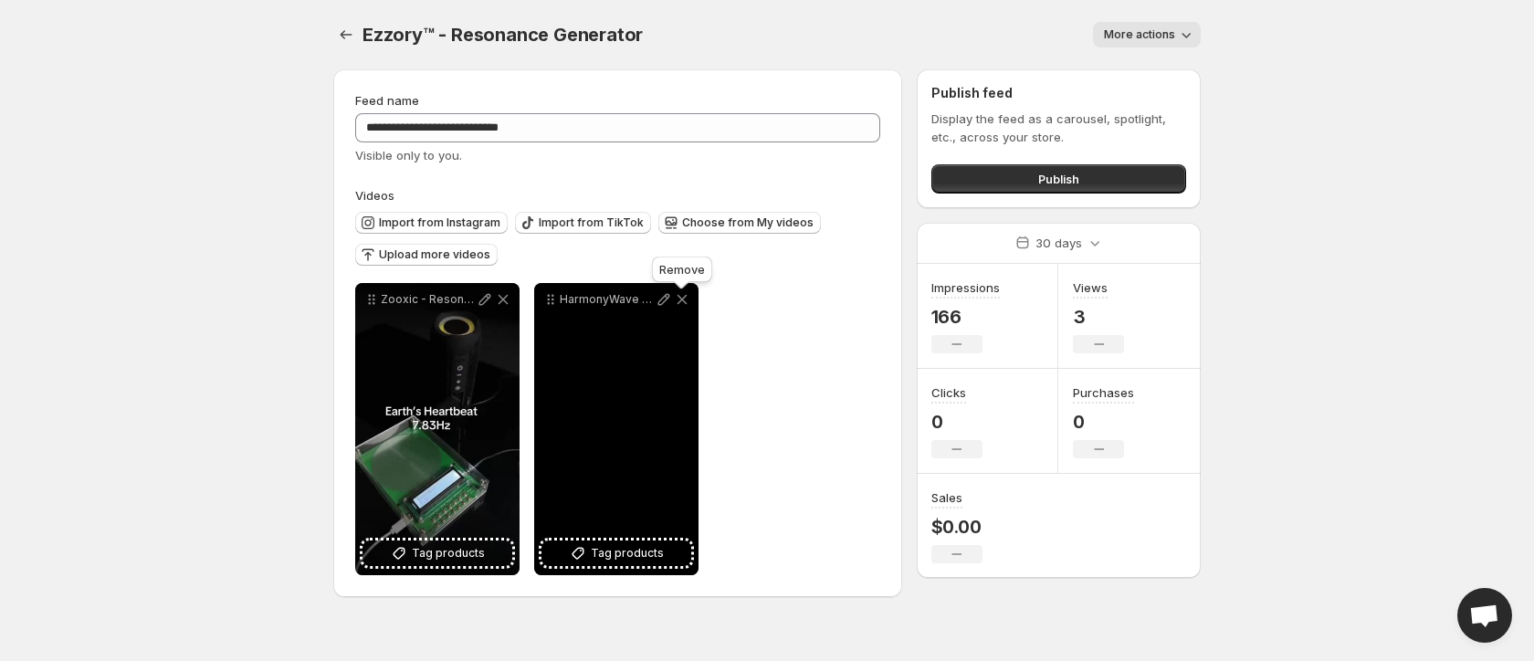
click at [688, 298] on icon at bounding box center [682, 299] width 18 height 18
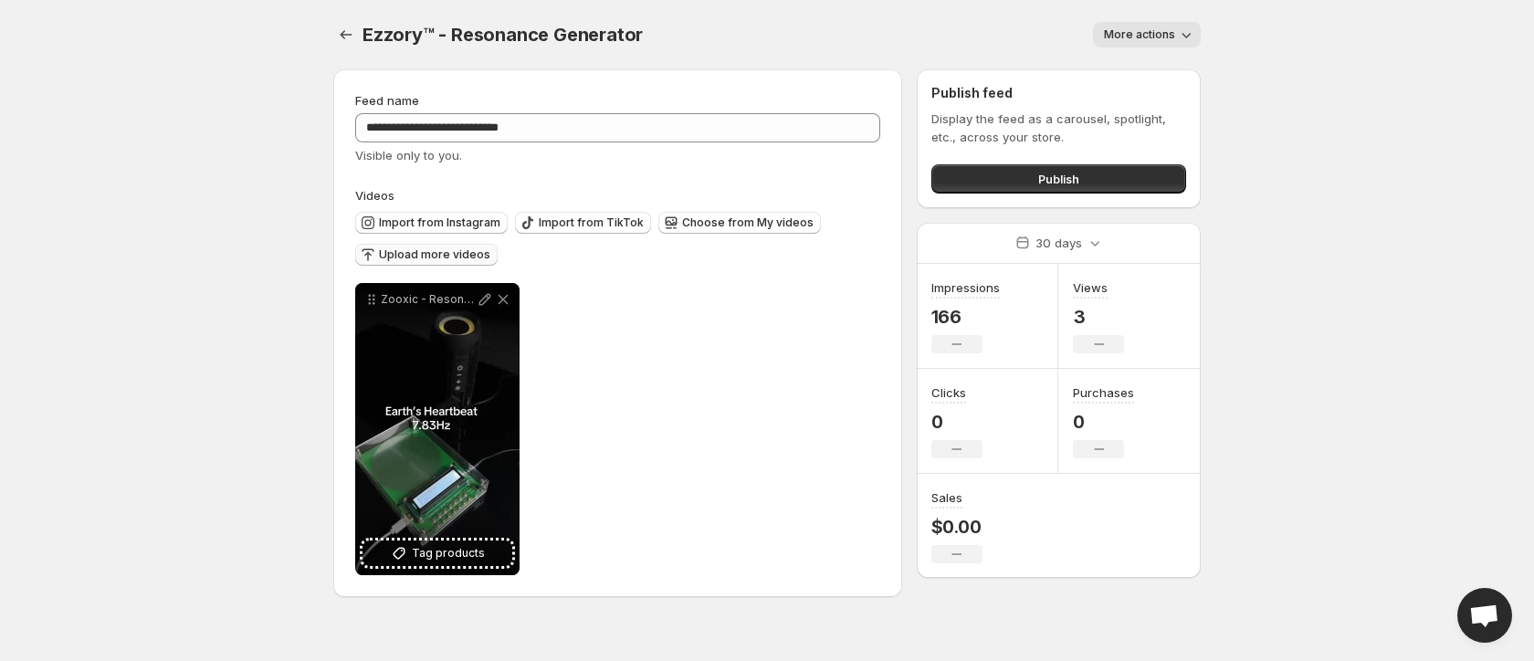
click at [456, 254] on span "Upload more videos" at bounding box center [434, 254] width 111 height 15
